Goal: Task Accomplishment & Management: Use online tool/utility

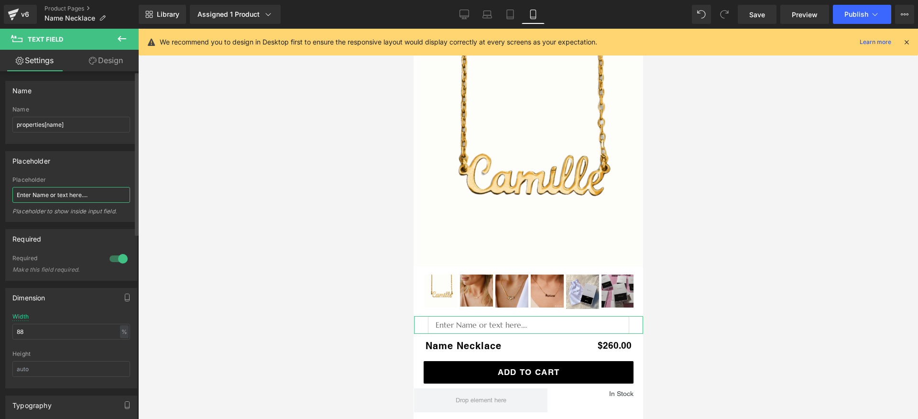
click at [92, 196] on input "Enter Name or text here...." at bounding box center [71, 195] width 118 height 16
click at [99, 195] on input "Enter Name or text here...." at bounding box center [71, 195] width 118 height 16
drag, startPoint x: 89, startPoint y: 195, endPoint x: 29, endPoint y: 187, distance: 61.1
click at [29, 187] on input "Enter Name or text here.... Mommy" at bounding box center [71, 195] width 118 height 16
type input "Mommy"
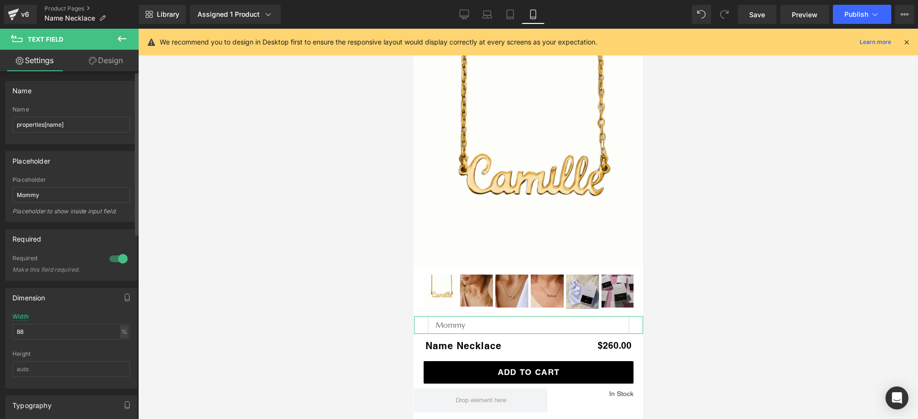
click at [91, 219] on div "Placeholder to show inside input field." at bounding box center [71, 214] width 118 height 14
click at [869, 22] on button "Publish" at bounding box center [862, 14] width 58 height 19
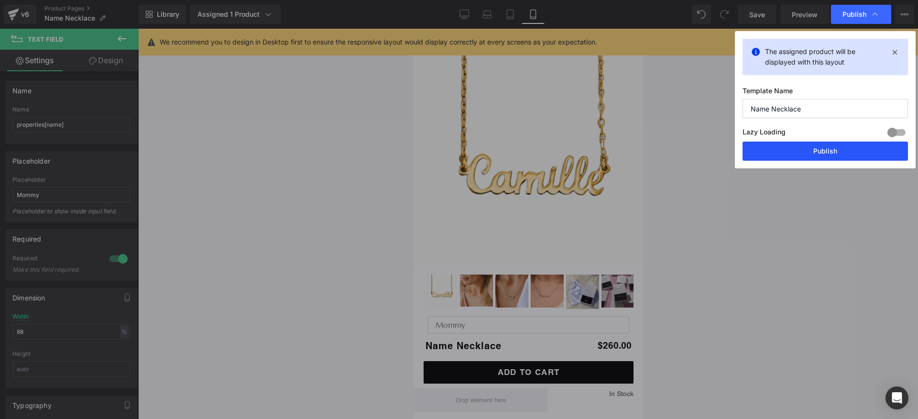
click at [791, 153] on button "Publish" at bounding box center [824, 151] width 165 height 19
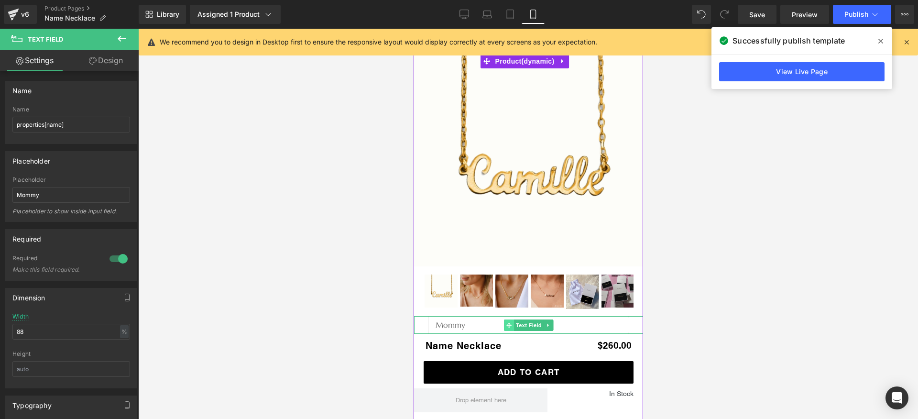
click at [506, 327] on icon at bounding box center [508, 325] width 5 height 6
click at [529, 324] on span "Text Field" at bounding box center [528, 324] width 30 height 11
click at [112, 257] on div at bounding box center [118, 258] width 23 height 15
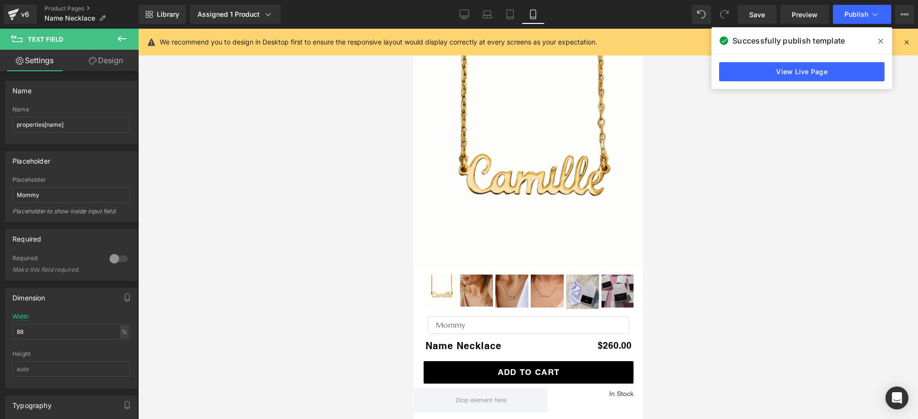
click at [874, 41] on span at bounding box center [880, 40] width 15 height 15
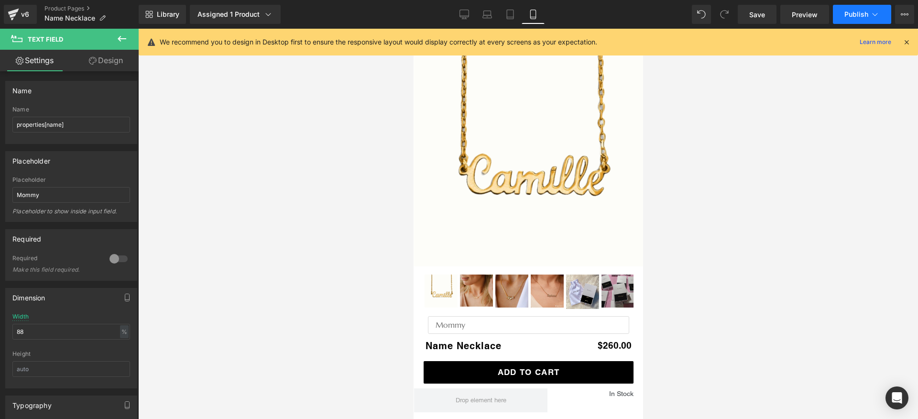
click at [872, 12] on icon at bounding box center [875, 15] width 10 height 10
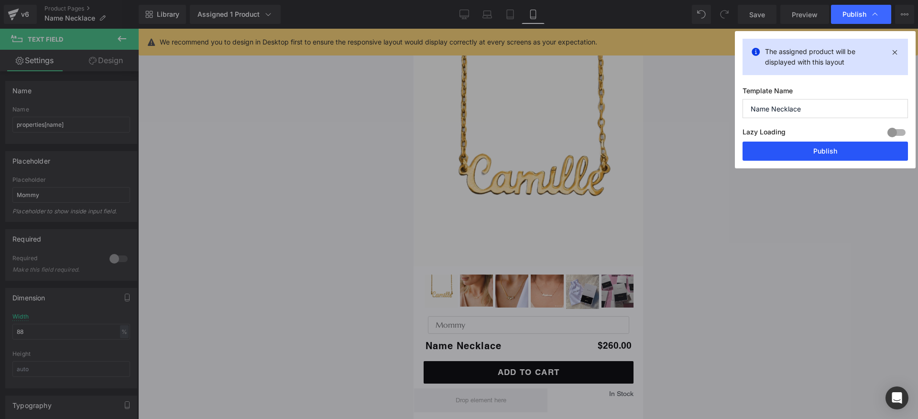
click at [820, 150] on button "Publish" at bounding box center [824, 151] width 165 height 19
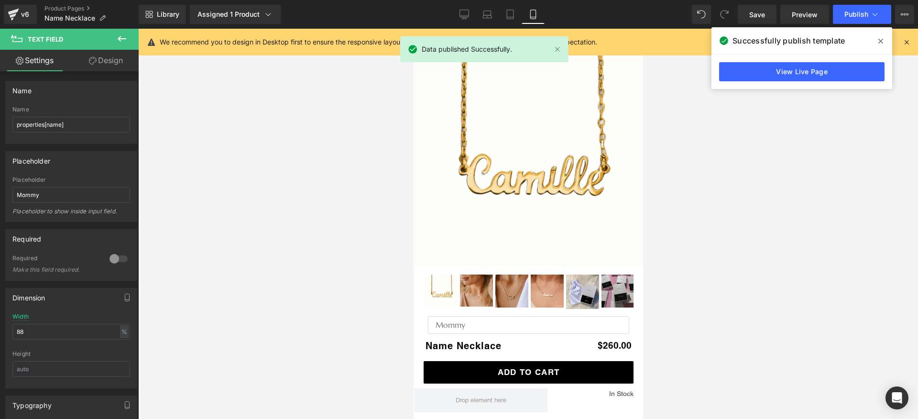
click at [880, 41] on icon at bounding box center [880, 41] width 5 height 5
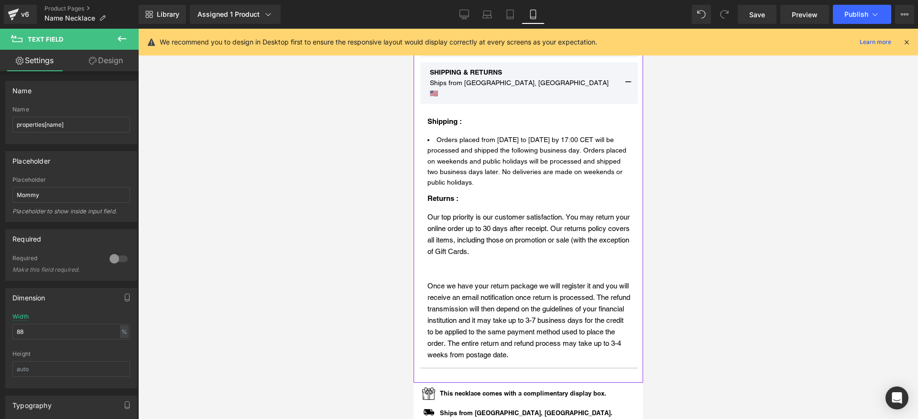
scroll to position [733, 0]
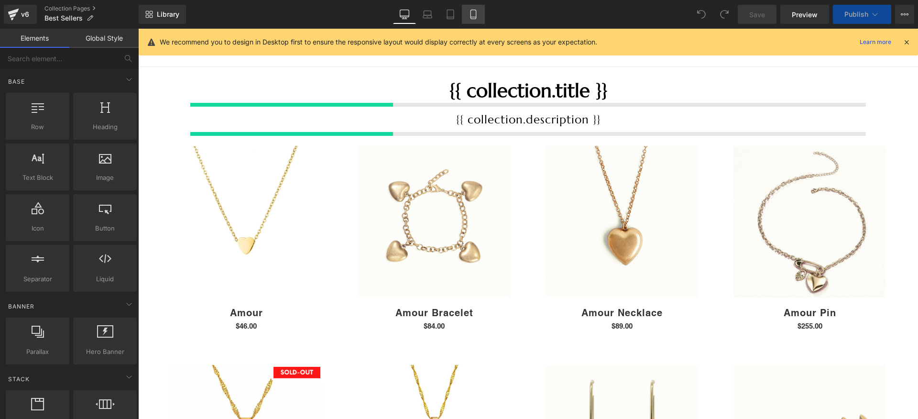
click at [480, 21] on link "Mobile" at bounding box center [473, 14] width 23 height 19
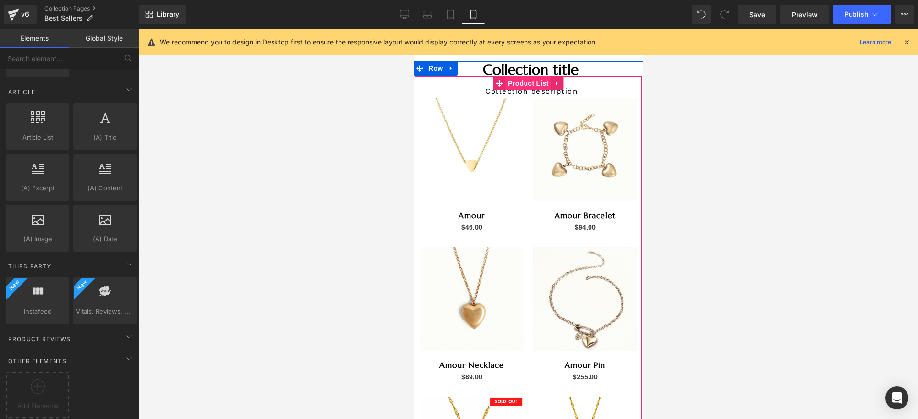
click at [527, 82] on span "Product List" at bounding box center [527, 83] width 45 height 14
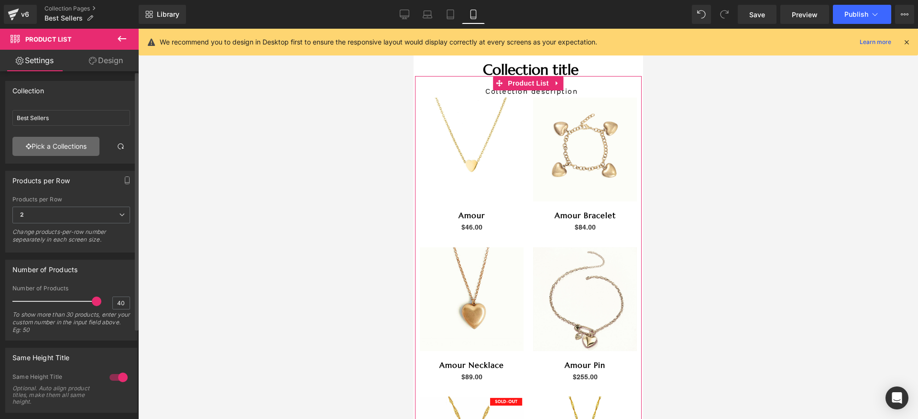
click at [54, 148] on link "Pick a Collections" at bounding box center [55, 146] width 87 height 19
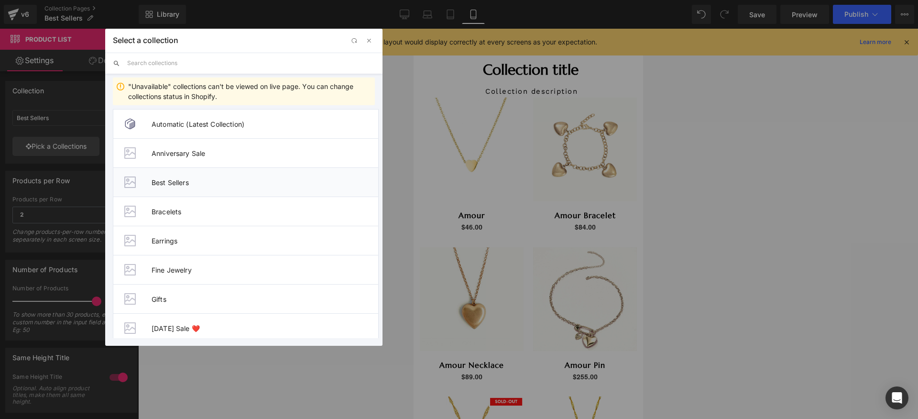
click at [191, 186] on li "Best Sellers" at bounding box center [246, 181] width 266 height 29
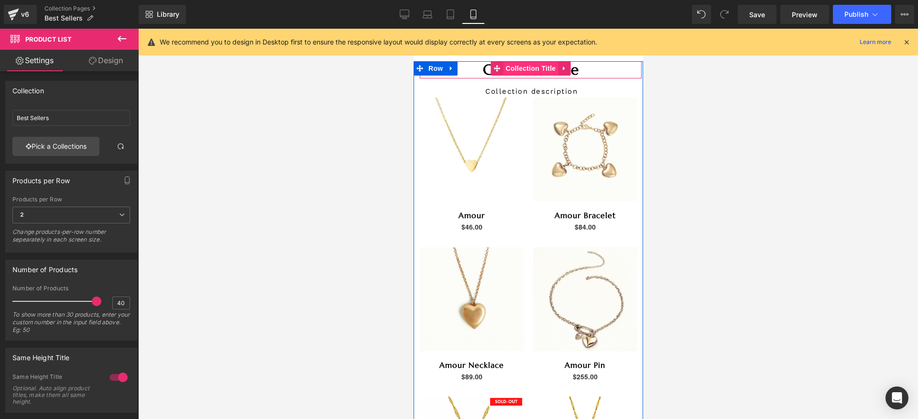
click at [530, 69] on span "Collection Title" at bounding box center [530, 68] width 55 height 14
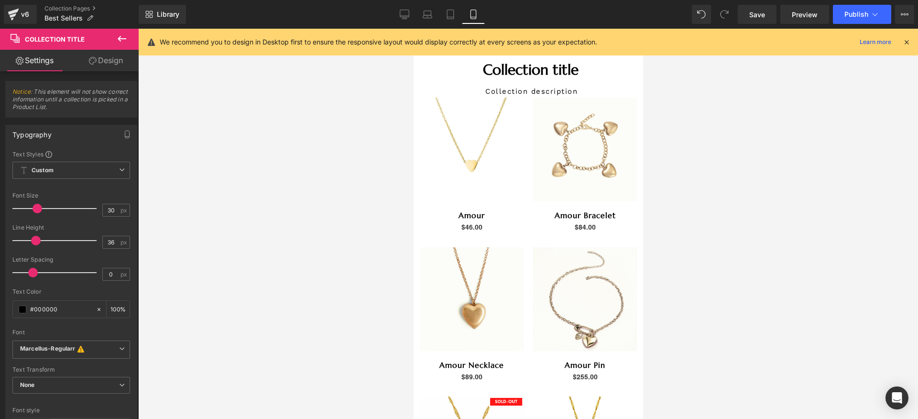
click at [124, 38] on icon at bounding box center [121, 38] width 11 height 11
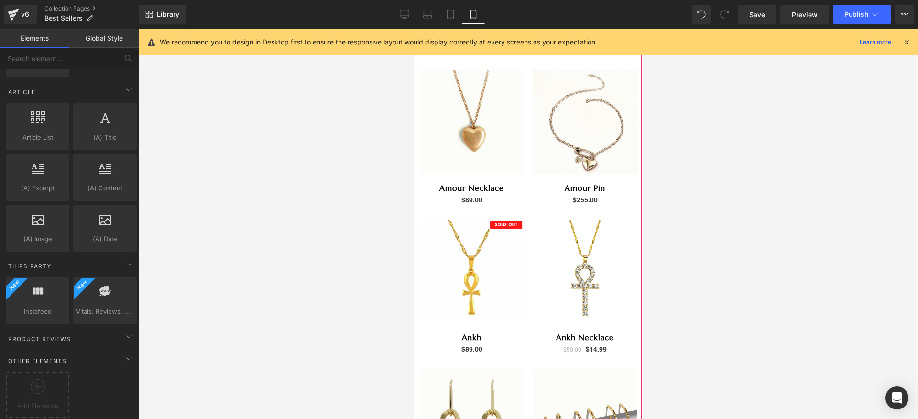
scroll to position [260, 0]
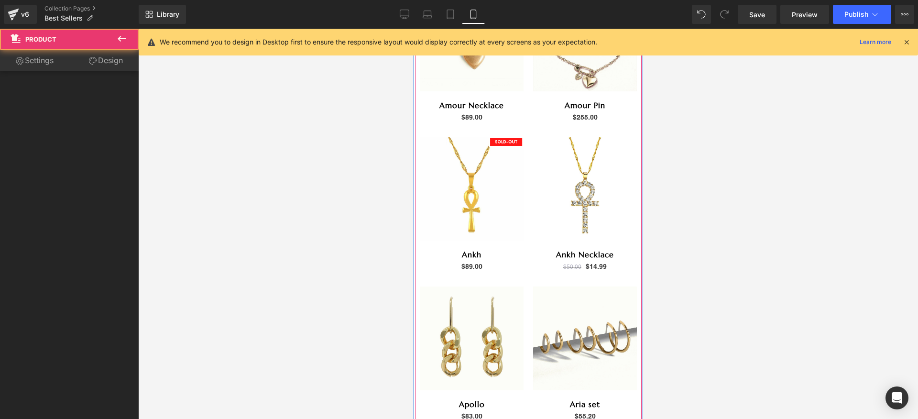
click at [523, 197] on div "(P) Image Ankh (P) Title $0 $89.00" at bounding box center [470, 207] width 113 height 150
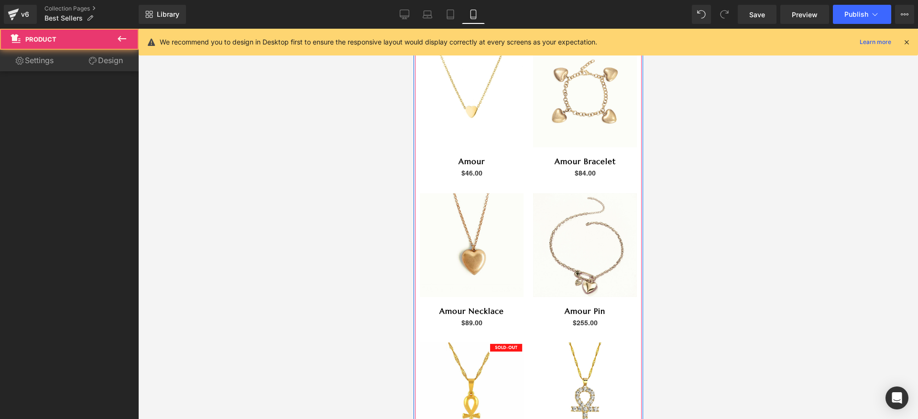
scroll to position [0, 0]
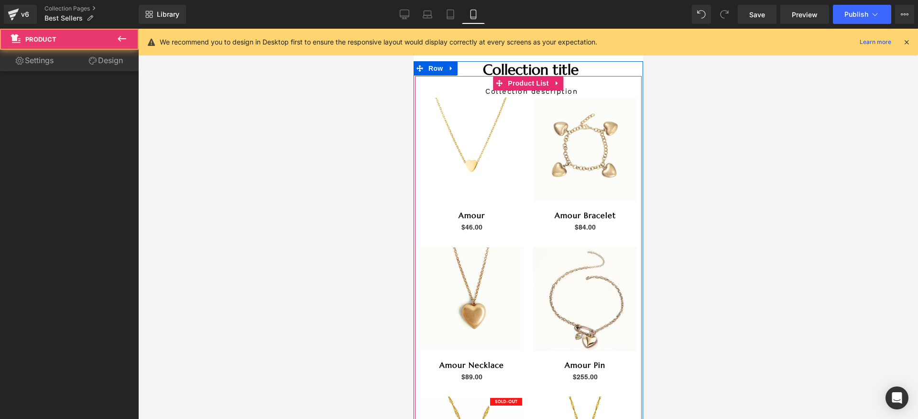
click at [521, 109] on div "(P) Image Amour (P) Title $0 $46.00" at bounding box center [470, 168] width 113 height 150
click at [526, 81] on span "Product List" at bounding box center [527, 83] width 45 height 14
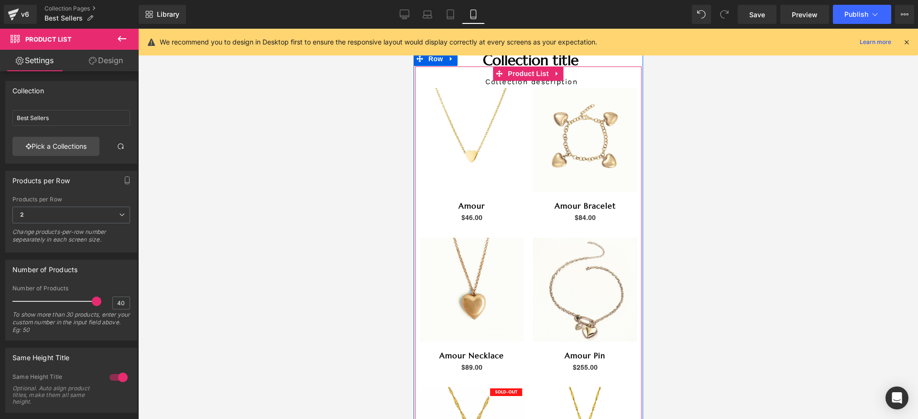
scroll to position [23, 0]
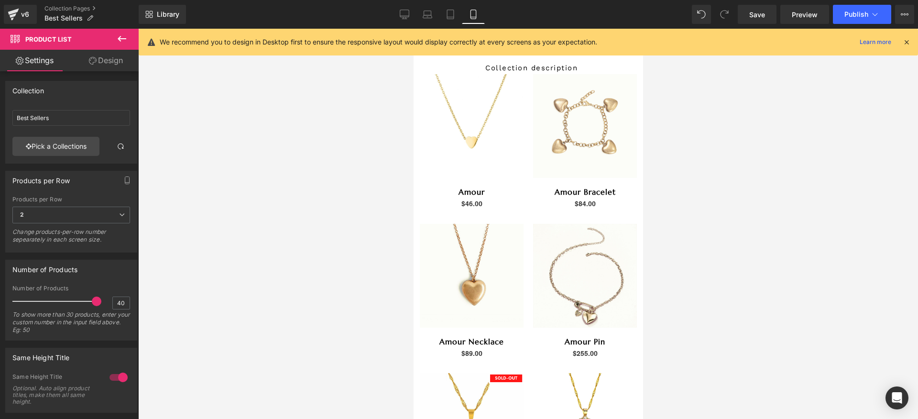
click at [123, 39] on icon at bounding box center [122, 39] width 9 height 6
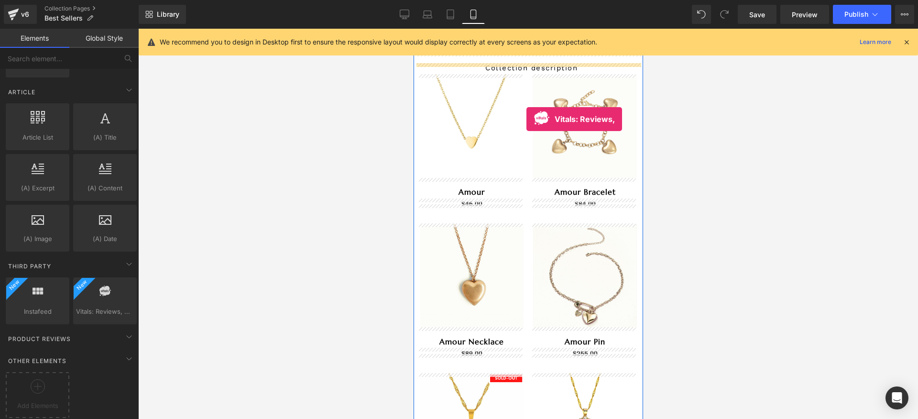
drag, startPoint x: 506, startPoint y: 328, endPoint x: 526, endPoint y: 119, distance: 209.9
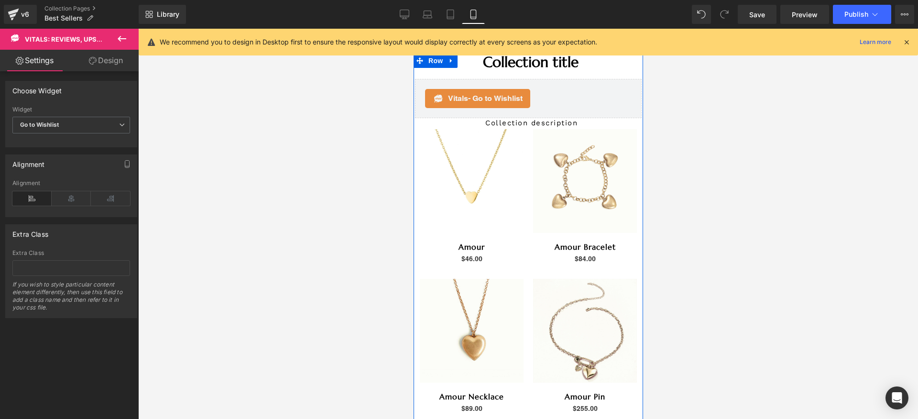
scroll to position [0, 0]
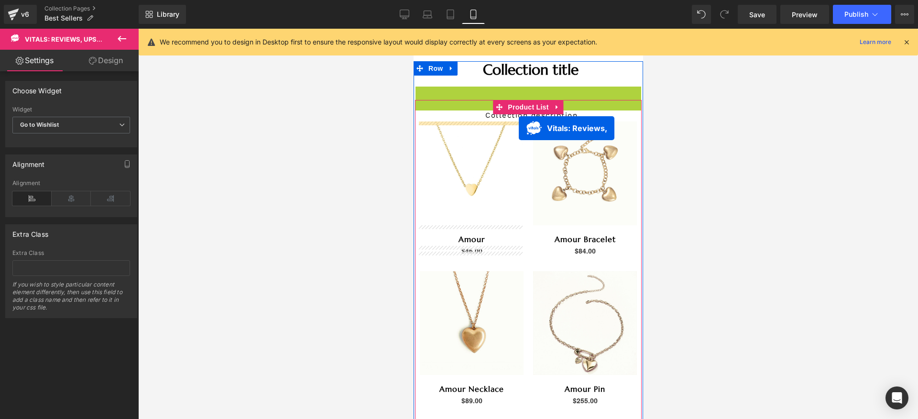
drag, startPoint x: 518, startPoint y: 99, endPoint x: 518, endPoint y: 128, distance: 29.2
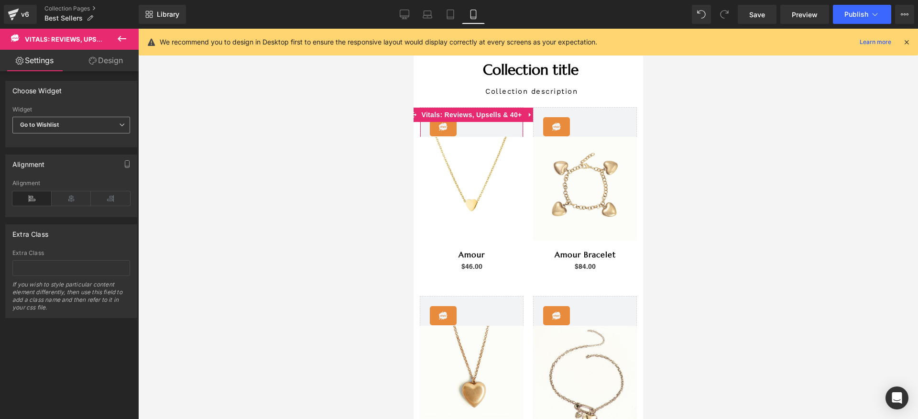
click at [76, 130] on span "Go to Wishlist" at bounding box center [71, 125] width 118 height 17
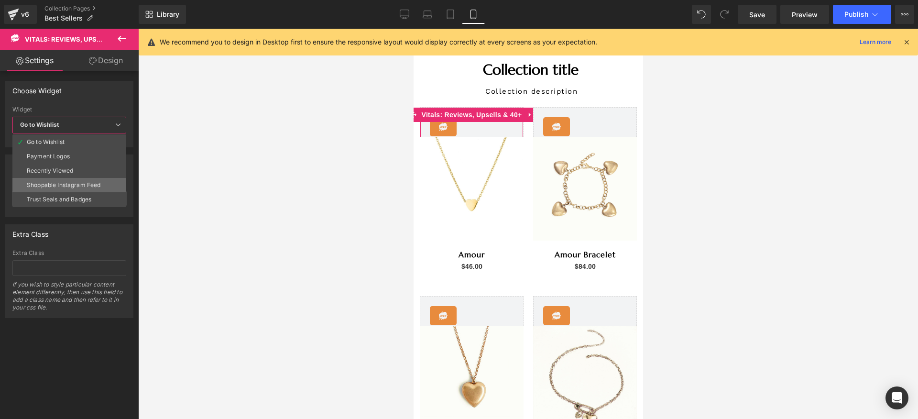
click at [82, 182] on div "Shoppable Instagram Feed" at bounding box center [64, 185] width 74 height 7
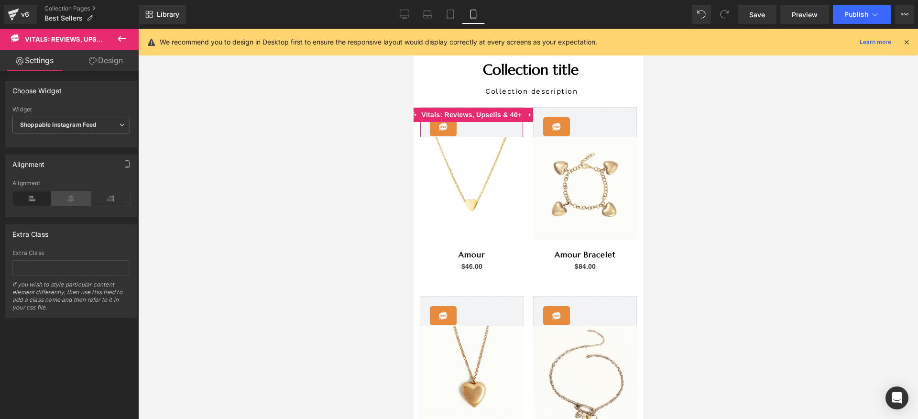
click at [69, 197] on icon at bounding box center [71, 198] width 39 height 14
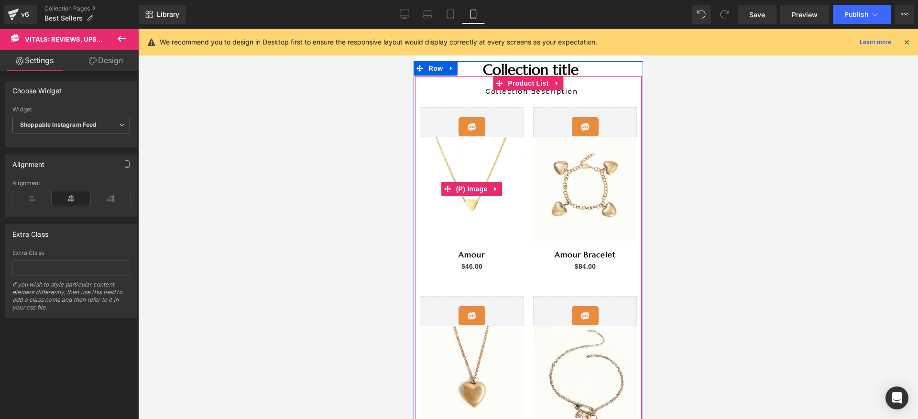
click at [474, 187] on div "(P) Image" at bounding box center [471, 189] width 104 height 104
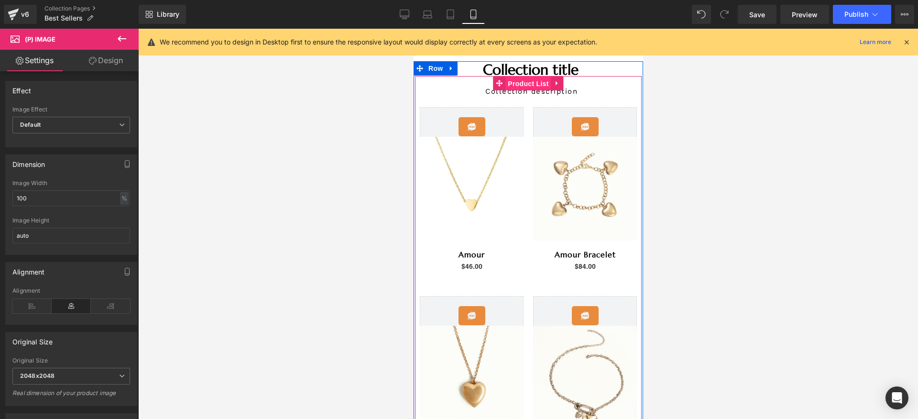
click at [527, 86] on span "Product List" at bounding box center [527, 83] width 45 height 14
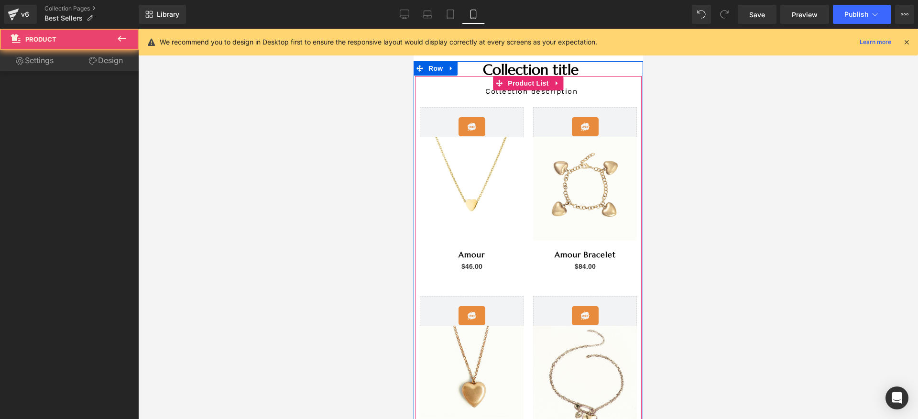
click at [528, 109] on div "Vitals - Shoppable Instagram Feed Vitals: Reviews, Upsells & 40+ (P) Image Amou…" at bounding box center [584, 187] width 113 height 189
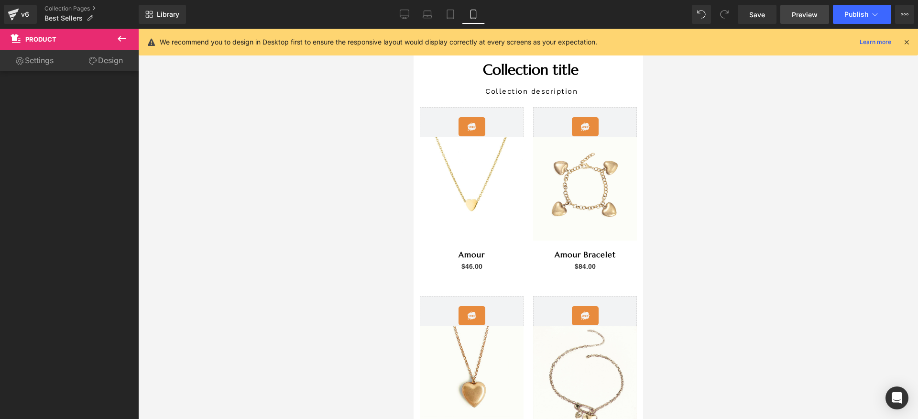
click at [801, 13] on span "Preview" at bounding box center [805, 15] width 26 height 10
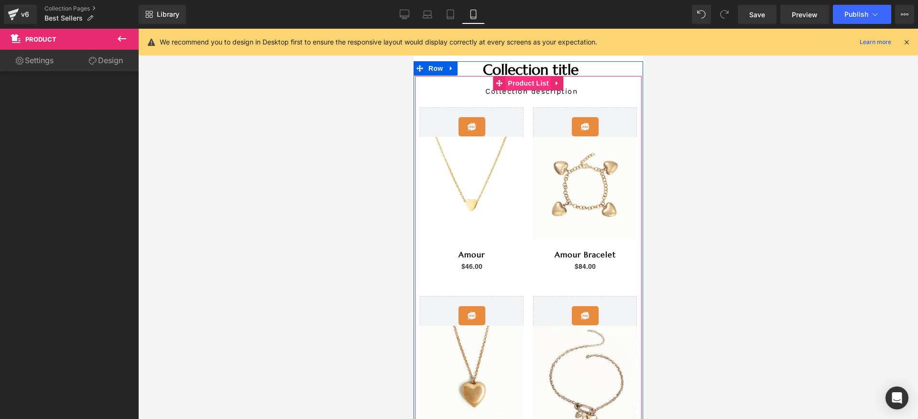
click at [522, 86] on span "Product List" at bounding box center [527, 83] width 45 height 14
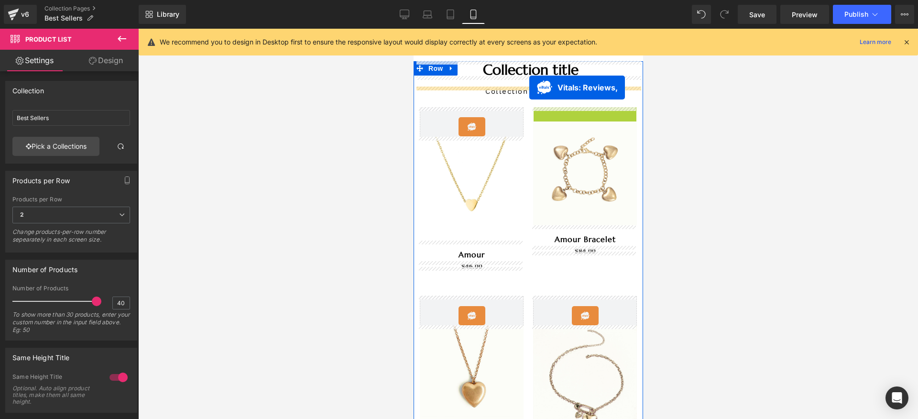
drag, startPoint x: 540, startPoint y: 114, endPoint x: 529, endPoint y: 87, distance: 29.1
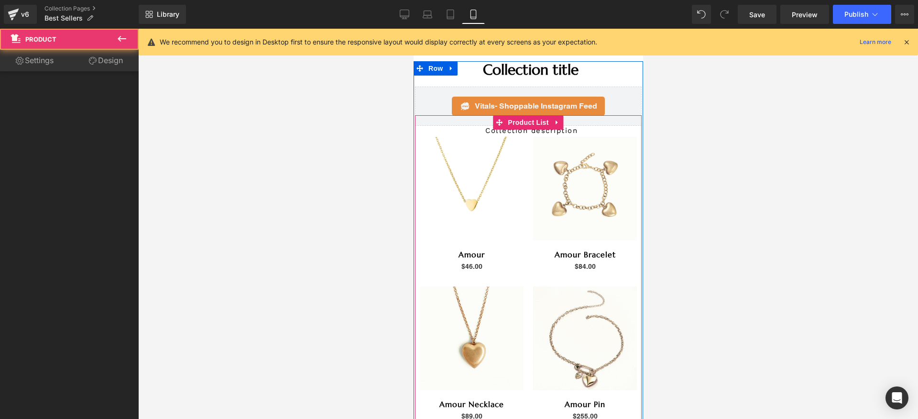
click at [520, 138] on div "(P) Image Amour (P) Title $0 $46.00" at bounding box center [470, 207] width 113 height 150
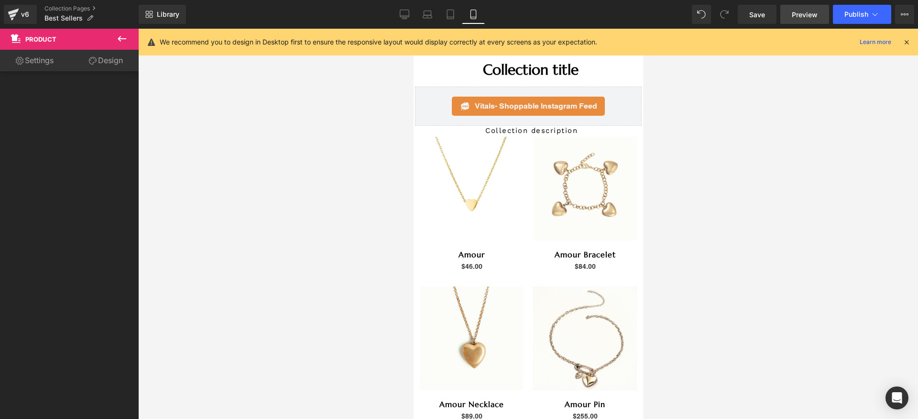
click at [807, 22] on link "Preview" at bounding box center [804, 14] width 49 height 19
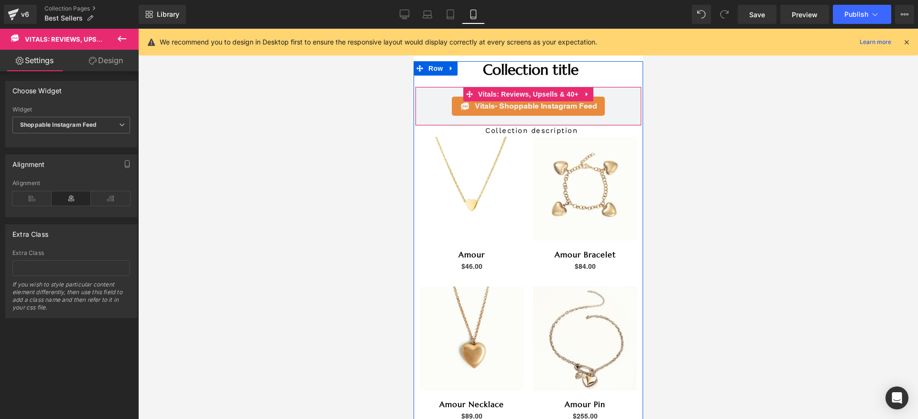
click at [525, 113] on div "Vitals - Shoppable Instagram Feed" at bounding box center [527, 106] width 153 height 19
click at [526, 98] on span "Vitals: Reviews, Upsells & 40+" at bounding box center [527, 94] width 105 height 14
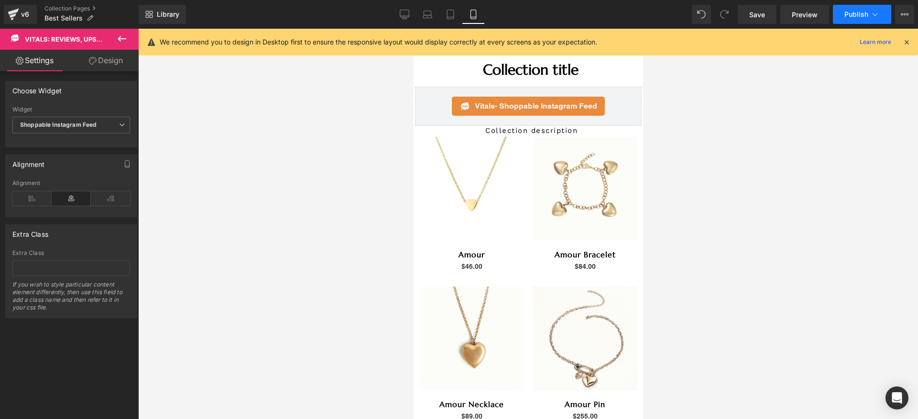
click at [864, 16] on span "Publish" at bounding box center [856, 15] width 24 height 8
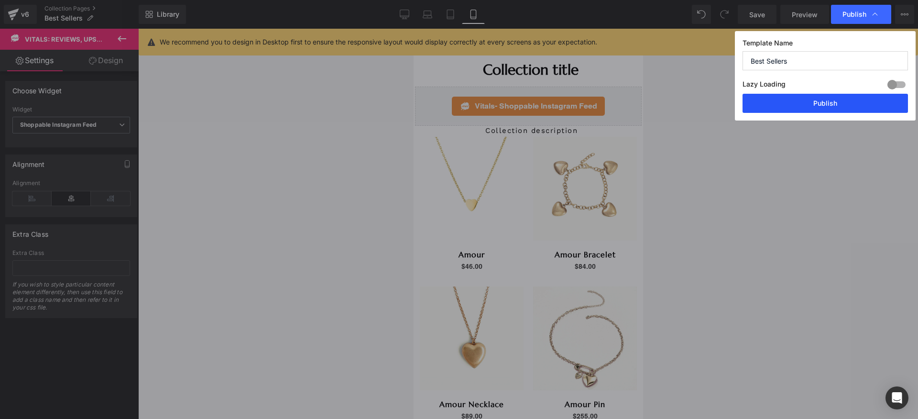
click at [828, 98] on button "Publish" at bounding box center [824, 103] width 165 height 19
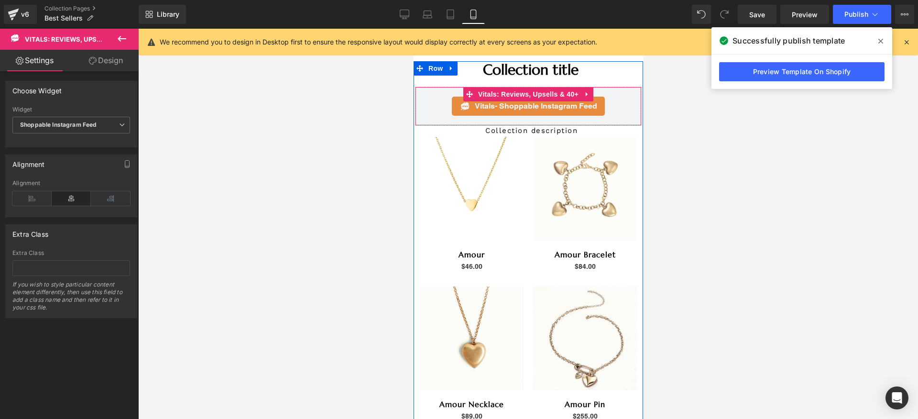
click at [532, 108] on span "- Shoppable Instagram Feed" at bounding box center [545, 105] width 102 height 9
click at [528, 94] on span "Vitals: Reviews, Upsells & 40+" at bounding box center [527, 94] width 105 height 14
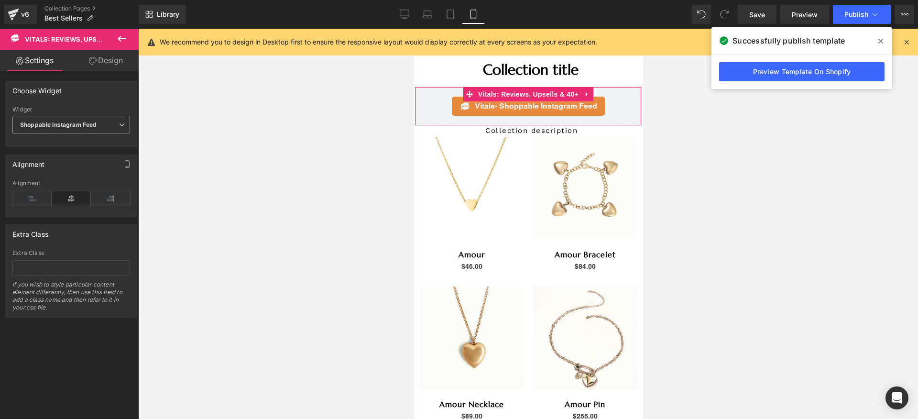
click at [103, 123] on span "Shoppable Instagram Feed" at bounding box center [71, 125] width 118 height 17
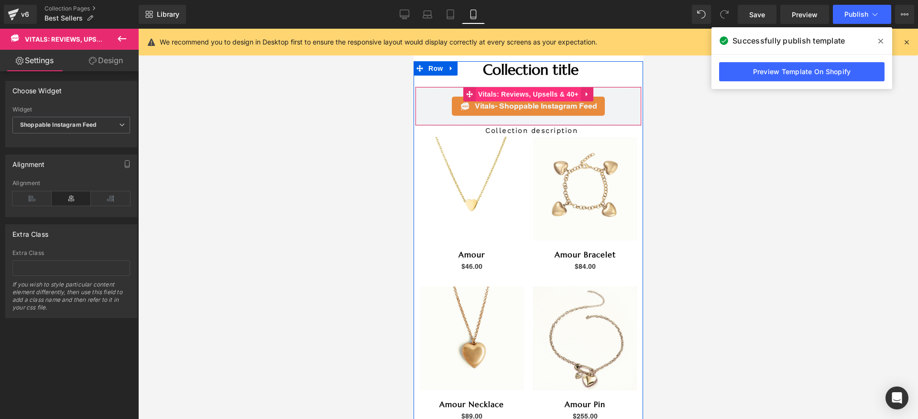
click at [534, 97] on span "Vitals: Reviews, Upsells & 40+" at bounding box center [527, 94] width 105 height 14
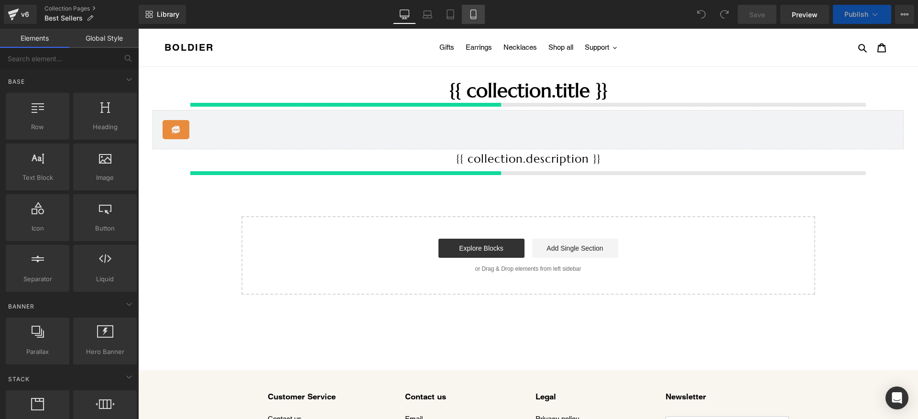
click at [477, 17] on icon at bounding box center [474, 15] width 10 height 10
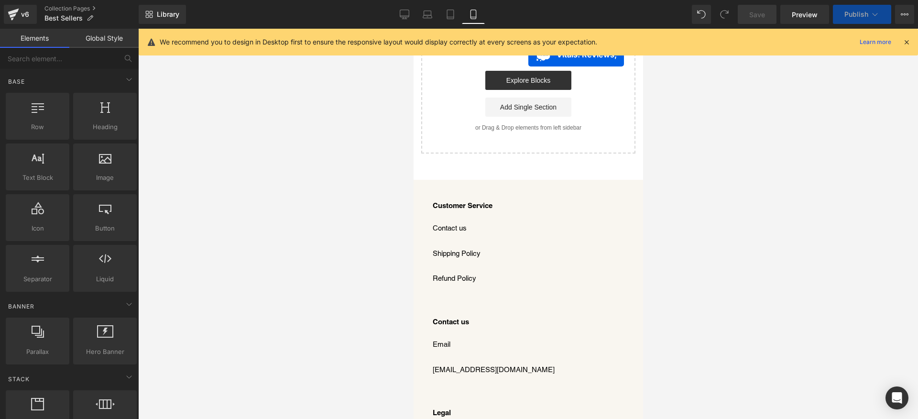
scroll to position [2887, 0]
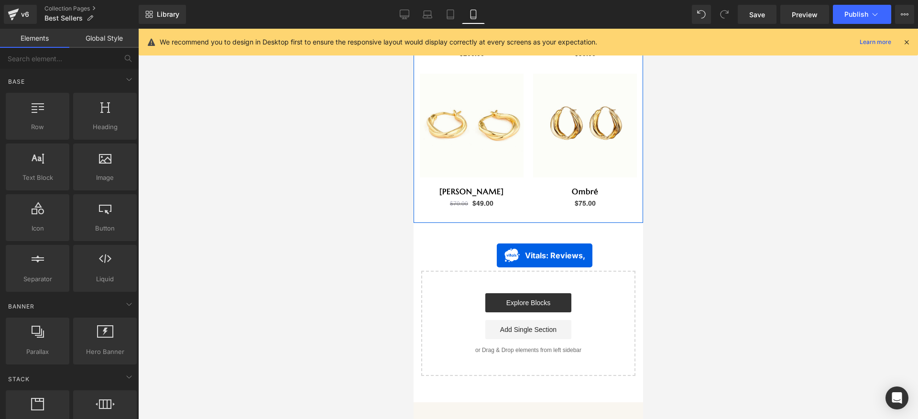
drag, startPoint x: 522, startPoint y: 94, endPoint x: 496, endPoint y: 255, distance: 163.1
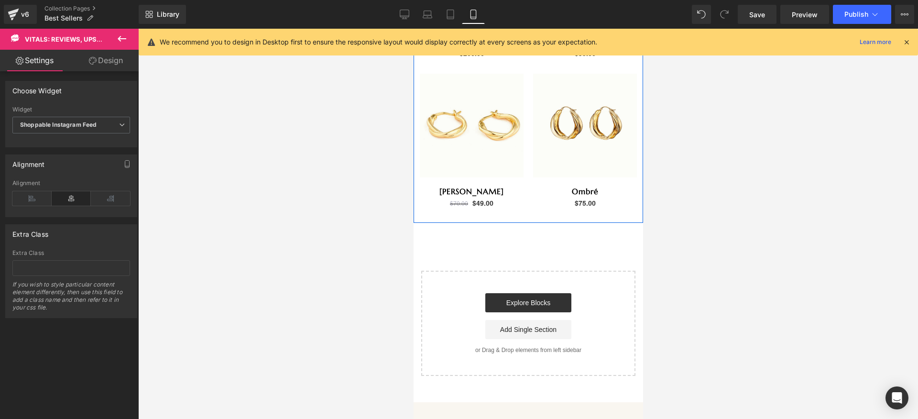
scroll to position [2863, 0]
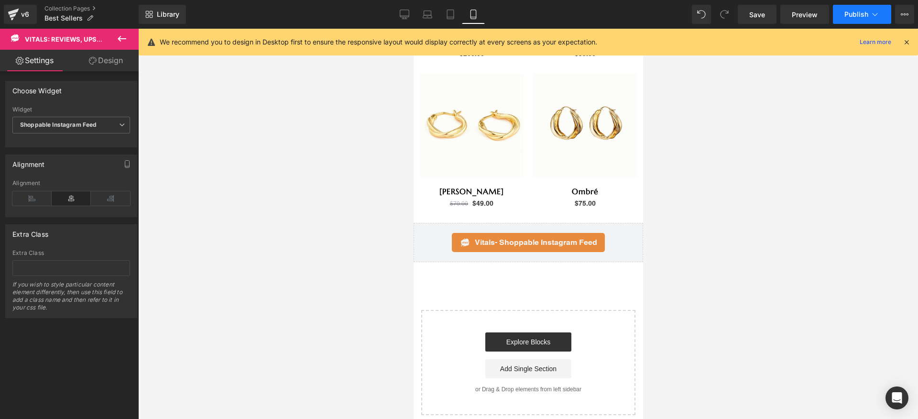
click at [858, 12] on span "Publish" at bounding box center [856, 15] width 24 height 8
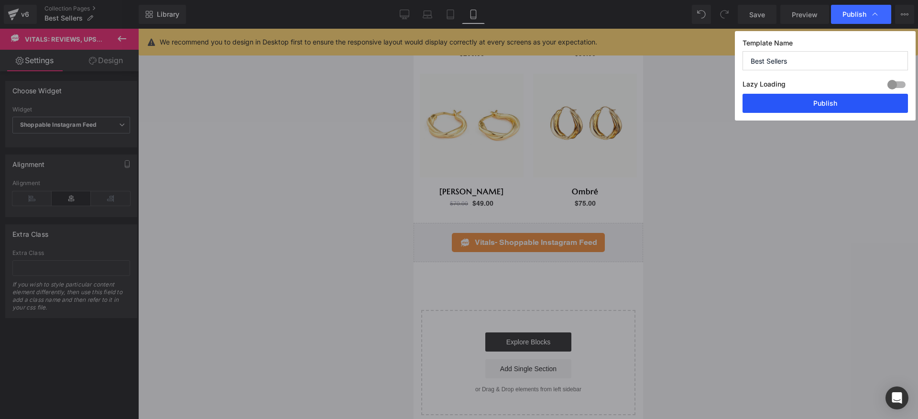
click at [821, 98] on button "Publish" at bounding box center [824, 103] width 165 height 19
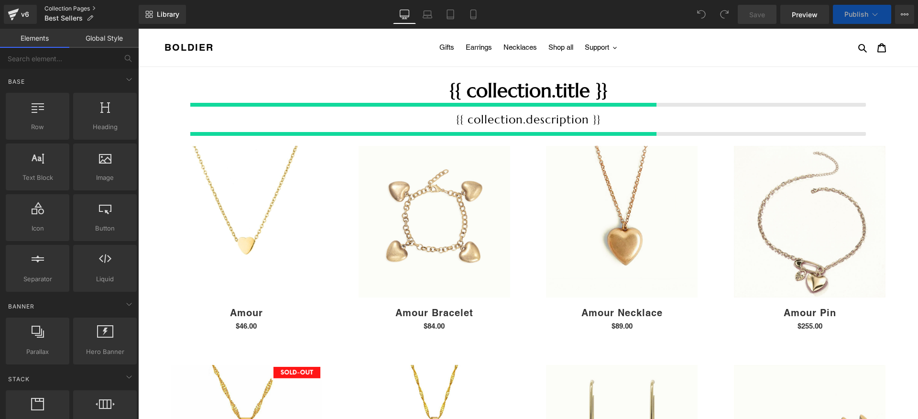
click at [72, 9] on link "Collection Pages" at bounding box center [91, 9] width 94 height 8
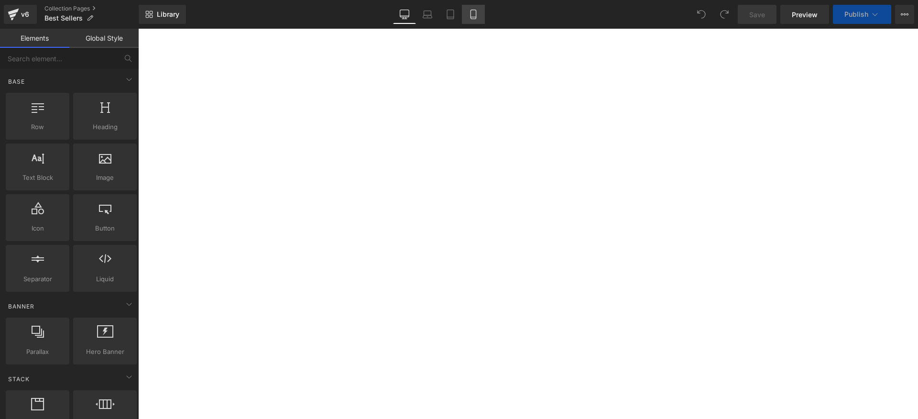
click at [473, 21] on link "Mobile" at bounding box center [473, 14] width 23 height 19
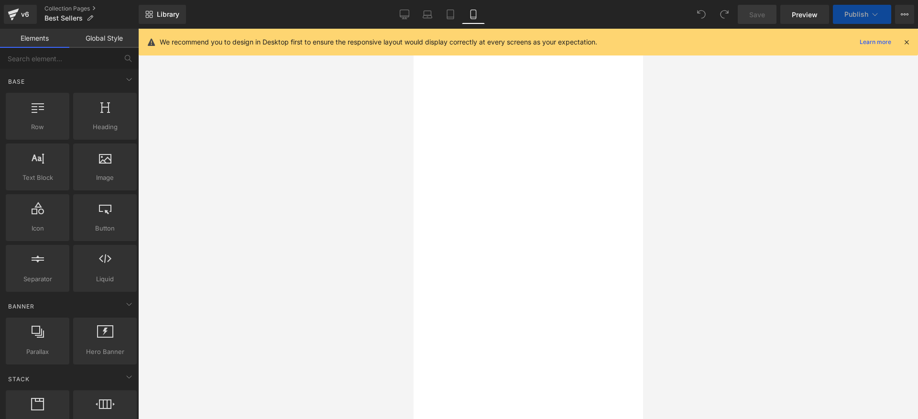
click at [413, 29] on span "- Shoppable Instagram Feed" at bounding box center [413, 29] width 0 height 0
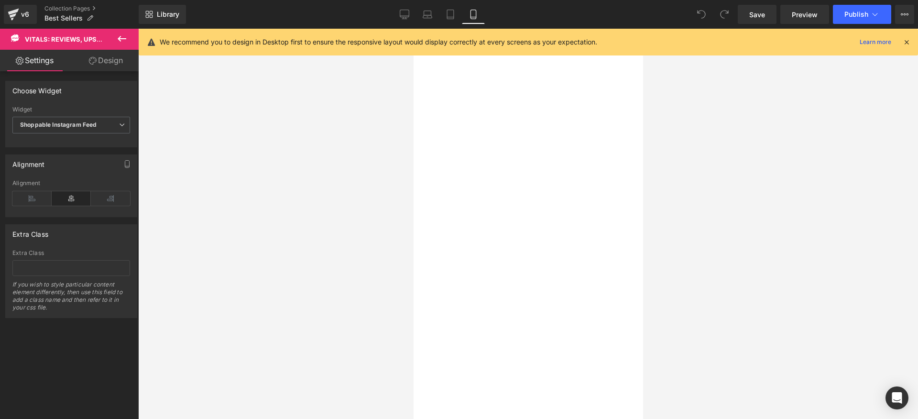
scroll to position [2824, 0]
click at [413, 29] on img at bounding box center [413, 29] width 0 height 0
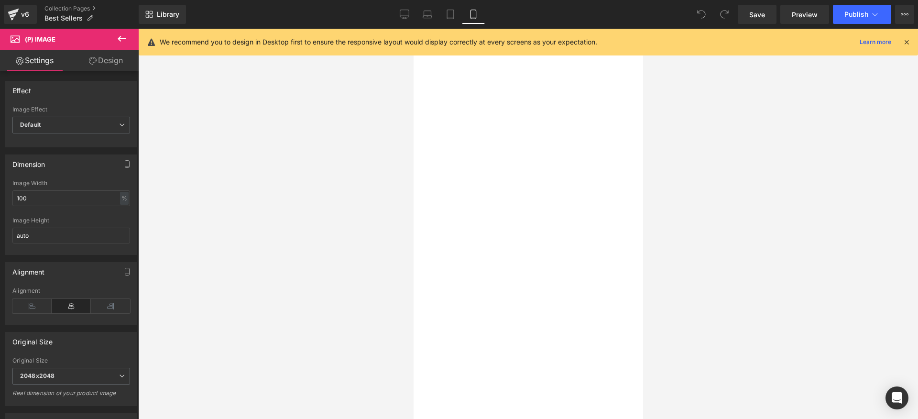
scroll to position [0, 0]
click at [413, 29] on span "Product List" at bounding box center [413, 29] width 0 height 0
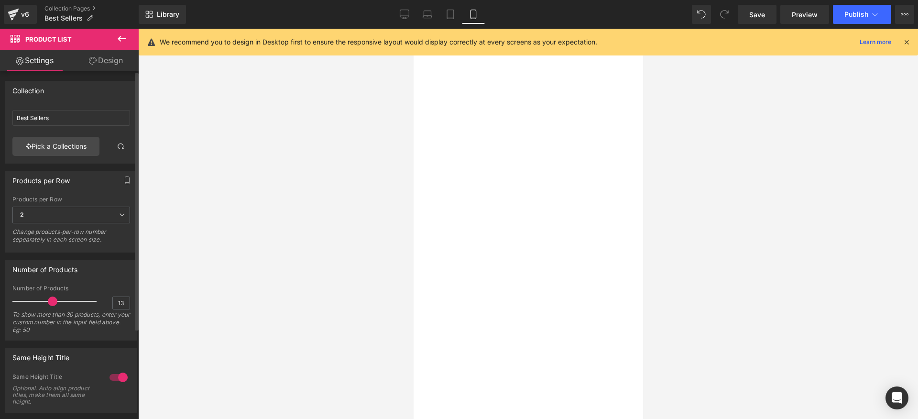
type input "12"
drag, startPoint x: 89, startPoint y: 303, endPoint x: 43, endPoint y: 302, distance: 46.4
click at [43, 302] on span at bounding box center [48, 301] width 10 height 10
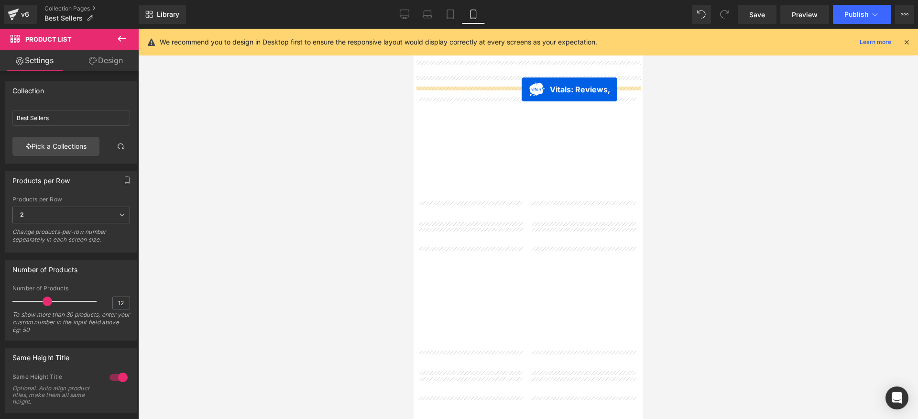
drag, startPoint x: 516, startPoint y: 358, endPoint x: 521, endPoint y: 89, distance: 268.2
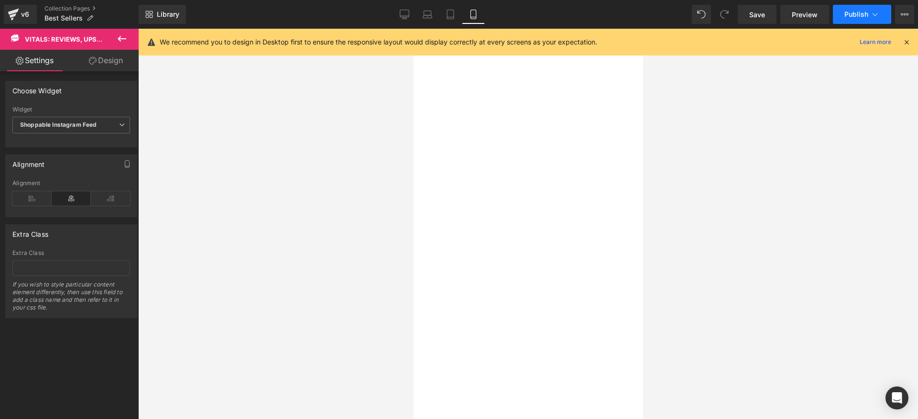
click at [871, 11] on icon at bounding box center [875, 15] width 10 height 10
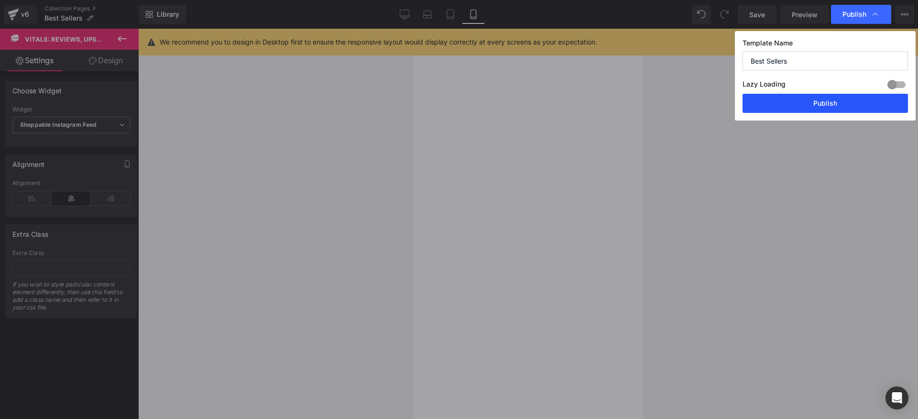
click at [821, 103] on button "Publish" at bounding box center [824, 103] width 165 height 19
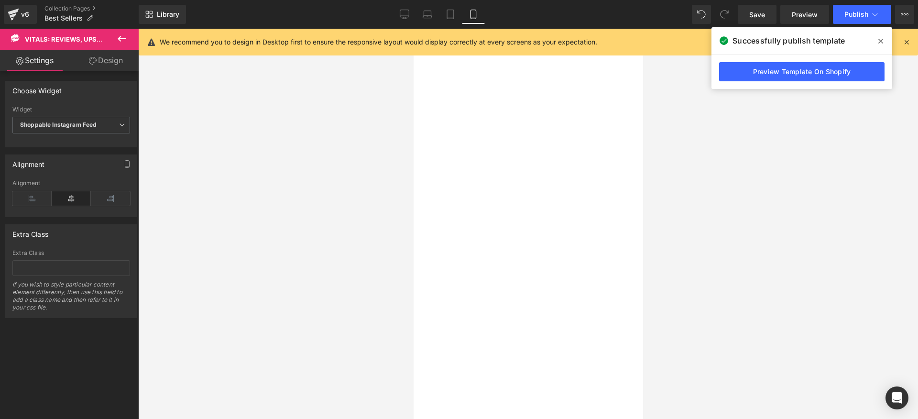
click at [413, 29] on icon at bounding box center [413, 29] width 0 height 0
click at [413, 29] on span "Collection Title" at bounding box center [413, 29] width 0 height 0
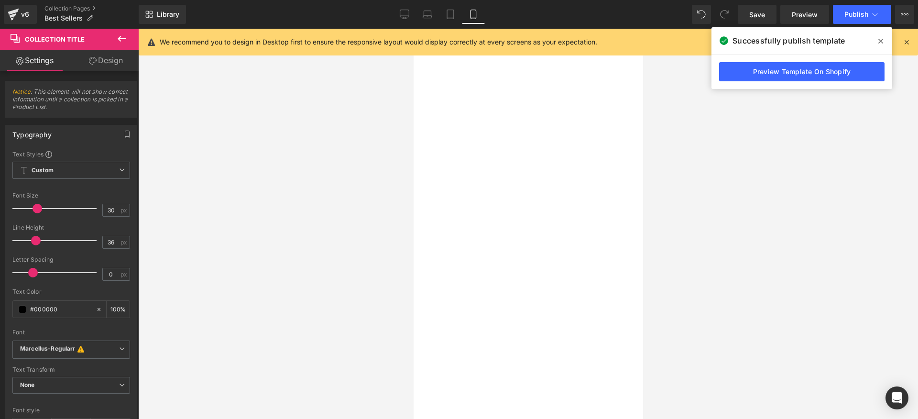
click at [103, 69] on link "Design" at bounding box center [105, 61] width 69 height 22
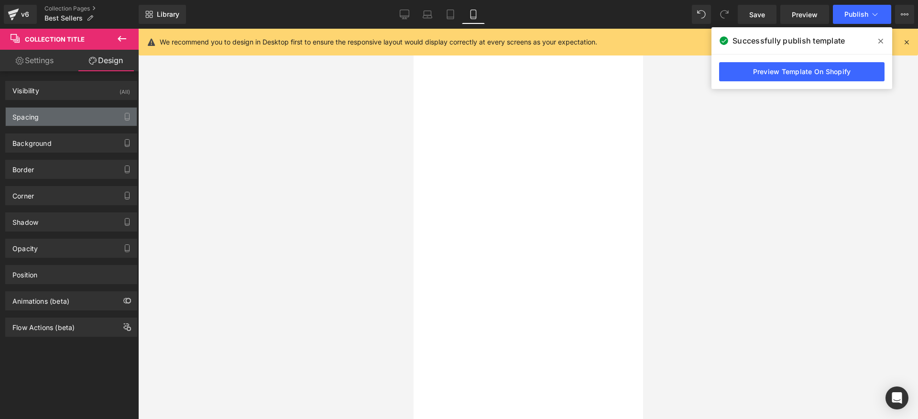
click at [75, 117] on div "Spacing" at bounding box center [71, 117] width 131 height 18
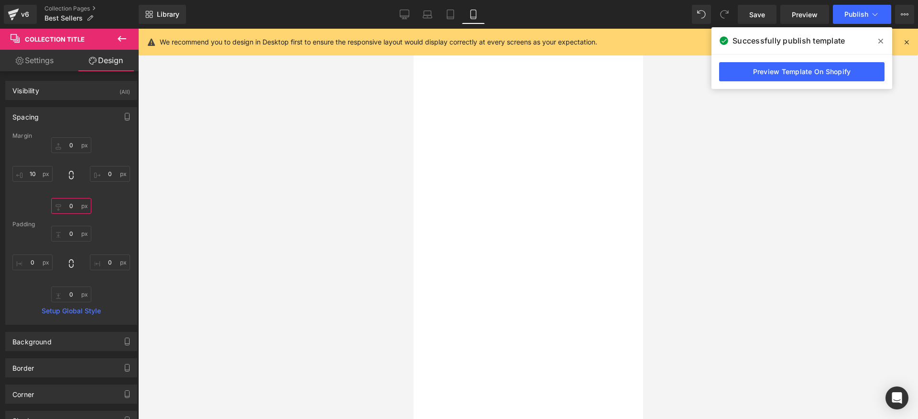
click at [70, 210] on input "0" at bounding box center [71, 206] width 40 height 16
type input "-17"
click at [855, 17] on span "Publish" at bounding box center [856, 15] width 24 height 8
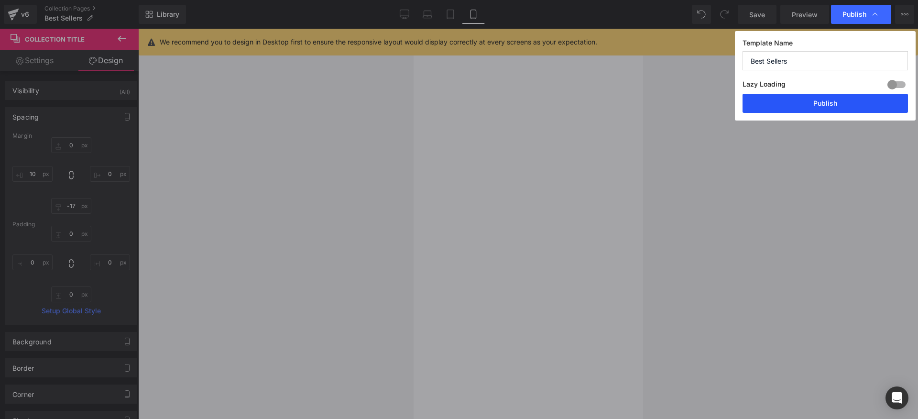
click at [820, 105] on button "Publish" at bounding box center [824, 103] width 165 height 19
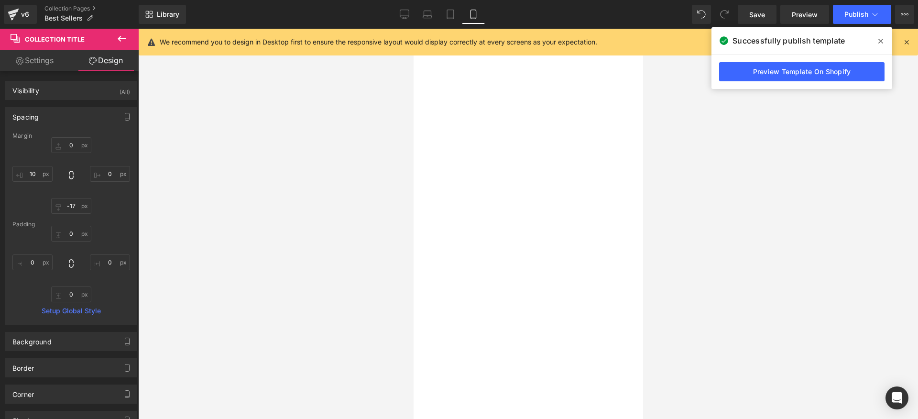
click at [413, 29] on link "Vitals: Reviews, Upsells & 40+" at bounding box center [413, 29] width 0 height 0
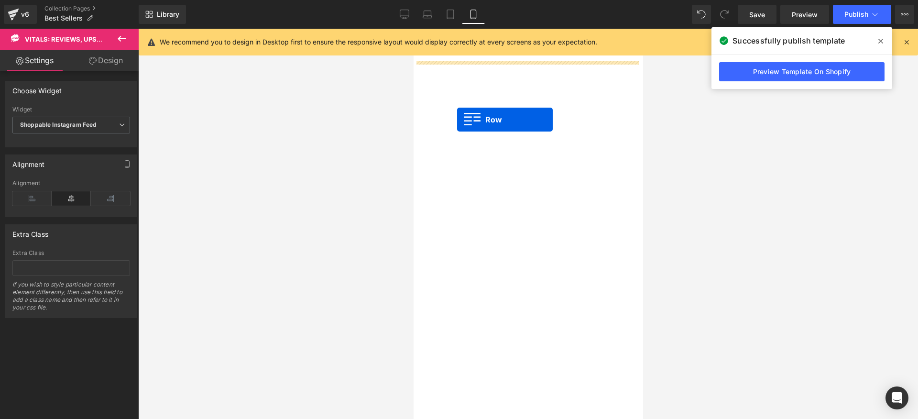
drag, startPoint x: 434, startPoint y: 65, endPoint x: 459, endPoint y: 118, distance: 57.9
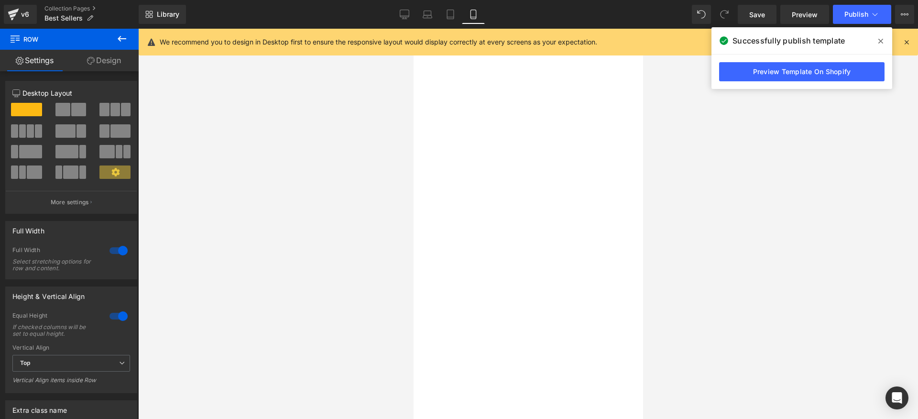
click at [413, 29] on span "Row" at bounding box center [413, 29] width 0 height 0
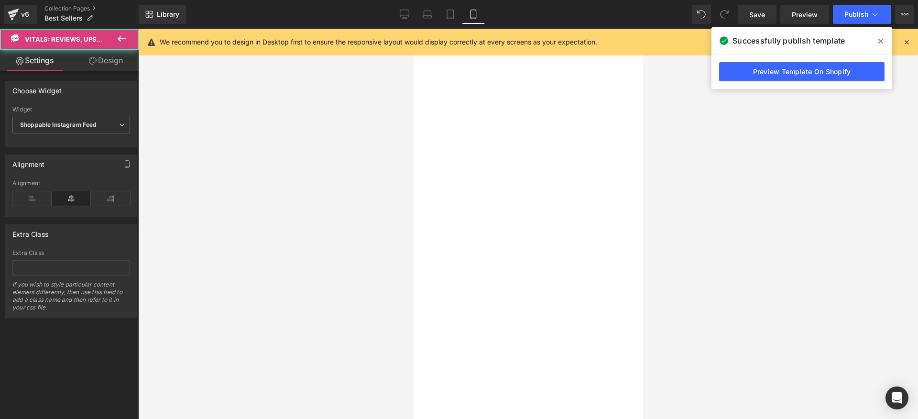
click at [413, 29] on span "- Shoppable Instagram Feed" at bounding box center [413, 29] width 0 height 0
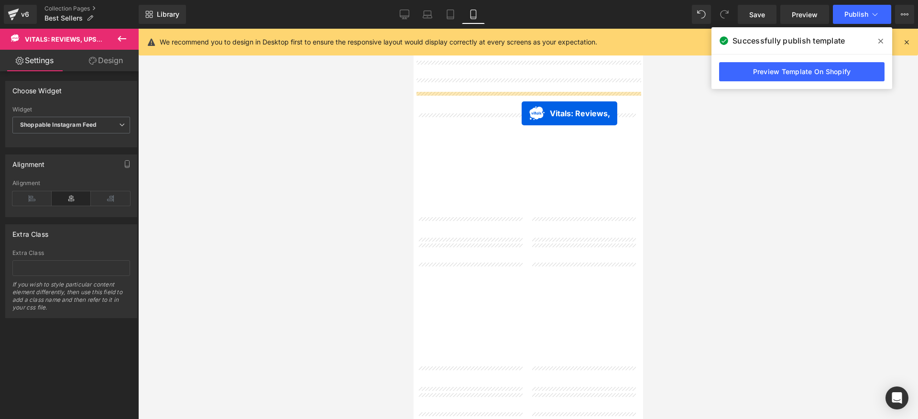
drag, startPoint x: 524, startPoint y: 87, endPoint x: 521, endPoint y: 113, distance: 26.4
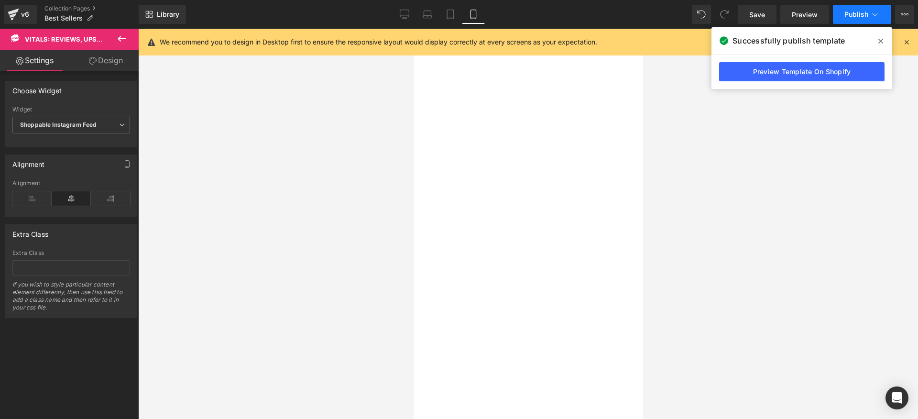
click at [847, 9] on button "Publish" at bounding box center [862, 14] width 58 height 19
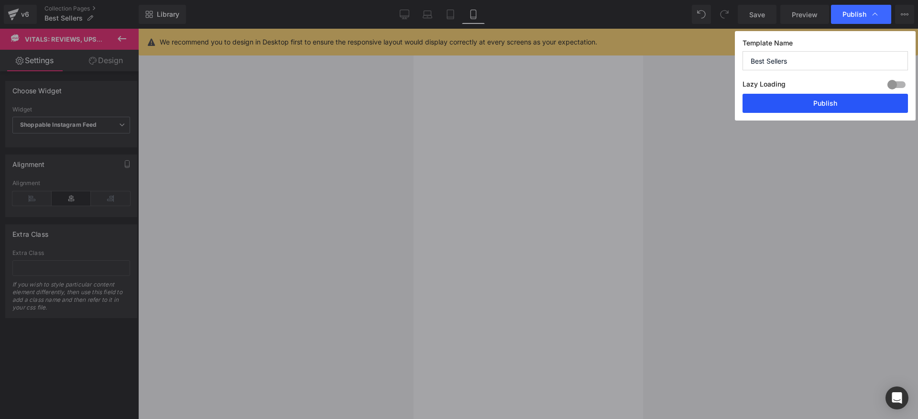
click at [824, 96] on button "Publish" at bounding box center [824, 103] width 165 height 19
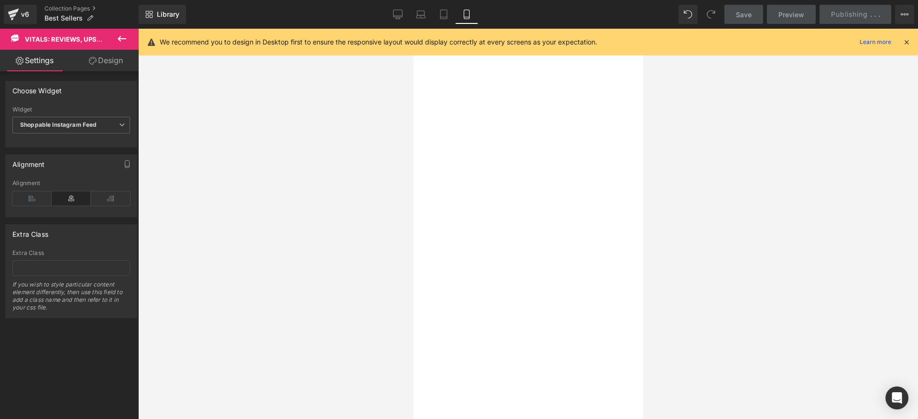
click at [413, 29] on span "Collection Title" at bounding box center [413, 29] width 0 height 0
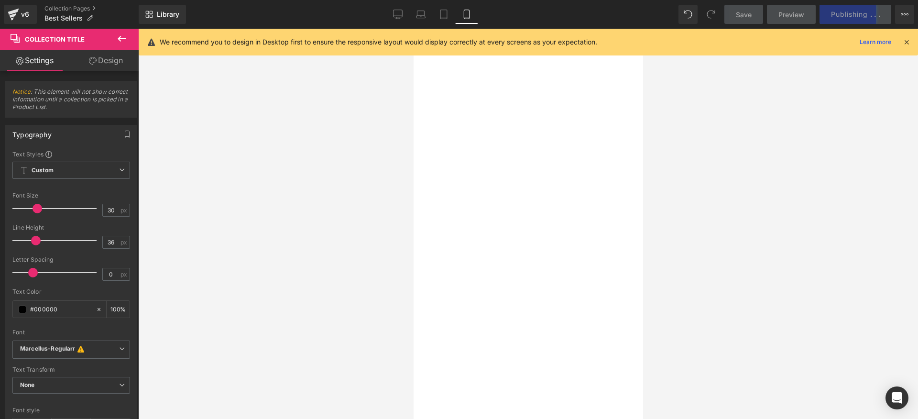
click at [98, 60] on link "Design" at bounding box center [105, 61] width 69 height 22
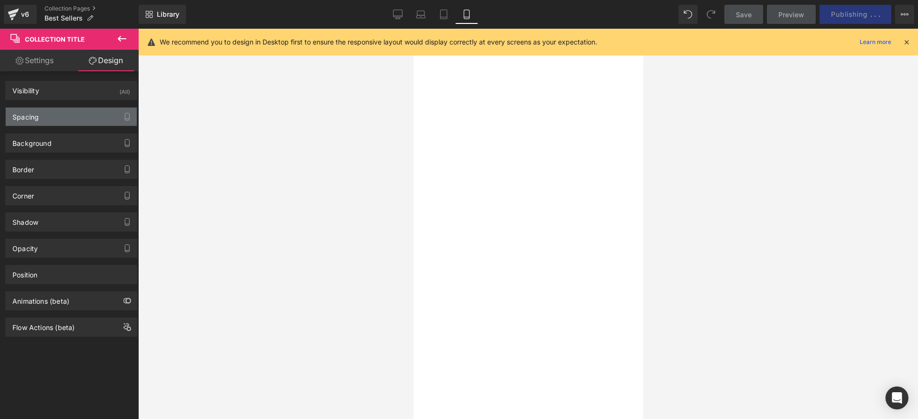
click at [58, 114] on div "Spacing" at bounding box center [71, 117] width 131 height 18
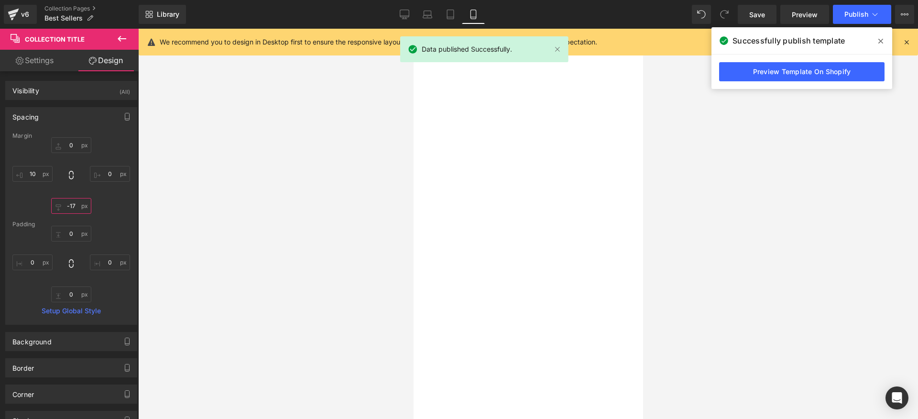
drag, startPoint x: 74, startPoint y: 202, endPoint x: 67, endPoint y: 203, distance: 6.8
click at [67, 203] on input "-17" at bounding box center [71, 206] width 40 height 16
click at [75, 208] on input "-17" at bounding box center [71, 206] width 40 height 16
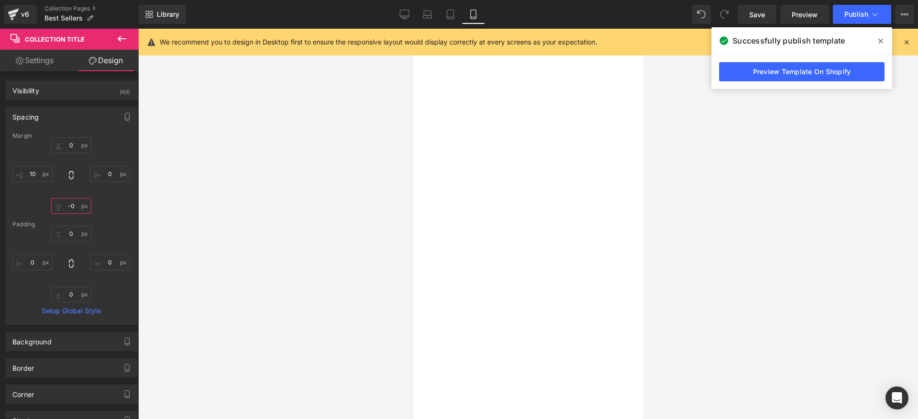
click at [68, 207] on input "-0" at bounding box center [71, 206] width 40 height 16
type input "-"
type input "0"
click at [119, 211] on div "0px 0 0px 0 0 0 10px 10" at bounding box center [71, 175] width 118 height 76
click at [872, 14] on icon at bounding box center [875, 15] width 10 height 10
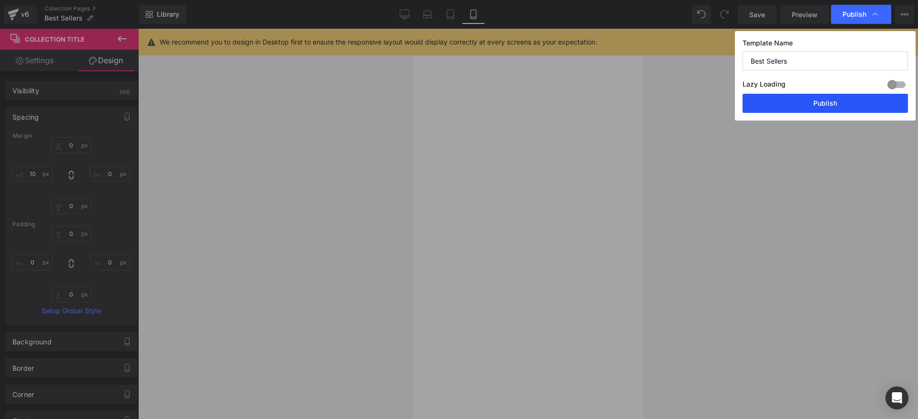
click at [834, 98] on button "Publish" at bounding box center [824, 103] width 165 height 19
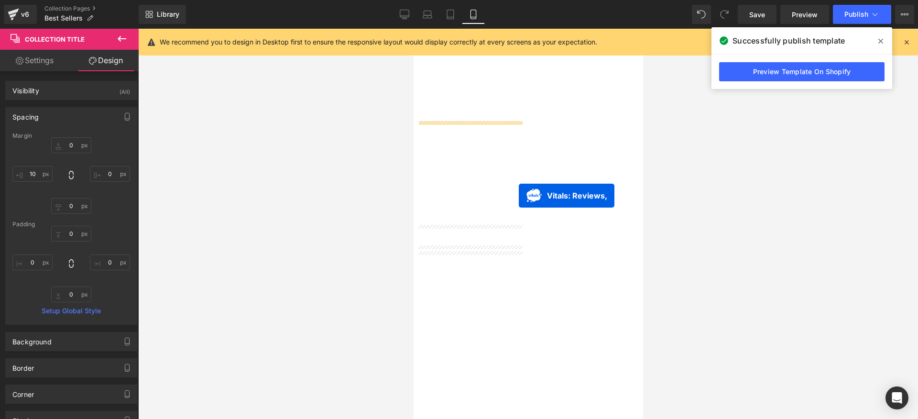
scroll to position [881, 0]
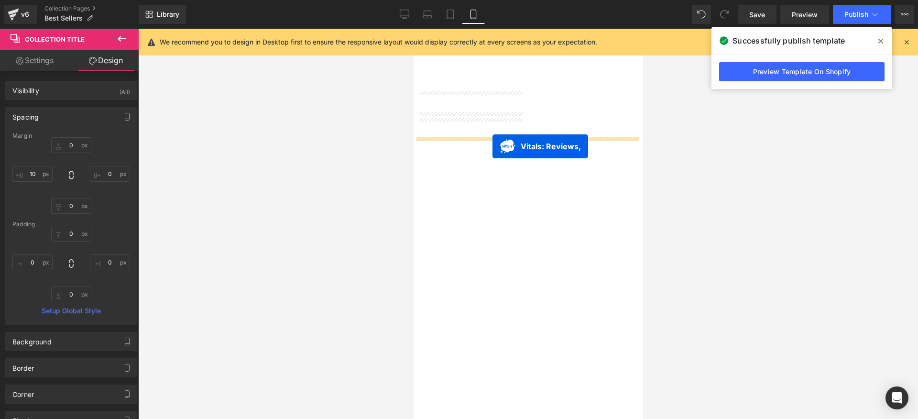
drag, startPoint x: 521, startPoint y: 105, endPoint x: 492, endPoint y: 146, distance: 50.5
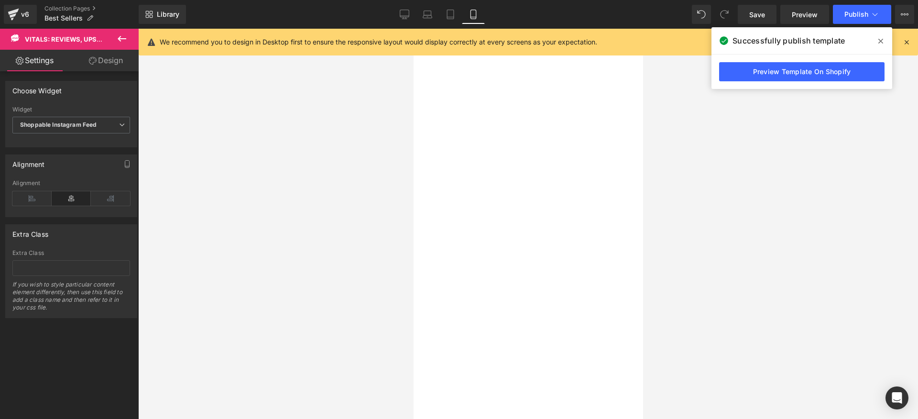
scroll to position [0, 0]
click at [120, 38] on icon at bounding box center [122, 39] width 9 height 6
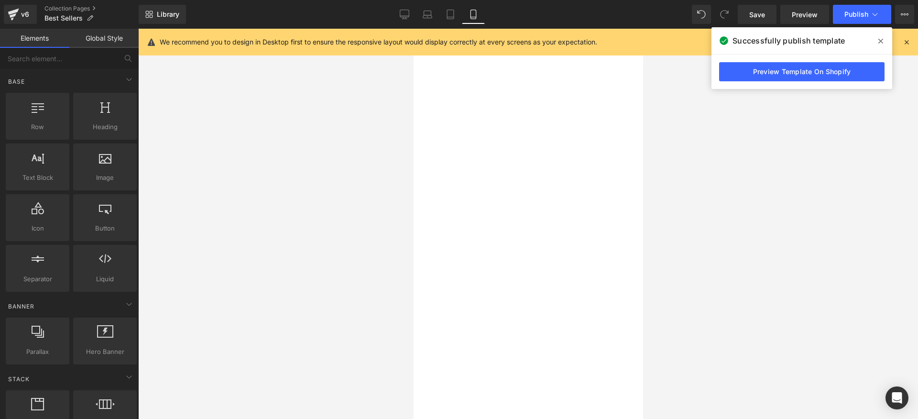
click at [413, 29] on span "Product List" at bounding box center [413, 29] width 0 height 0
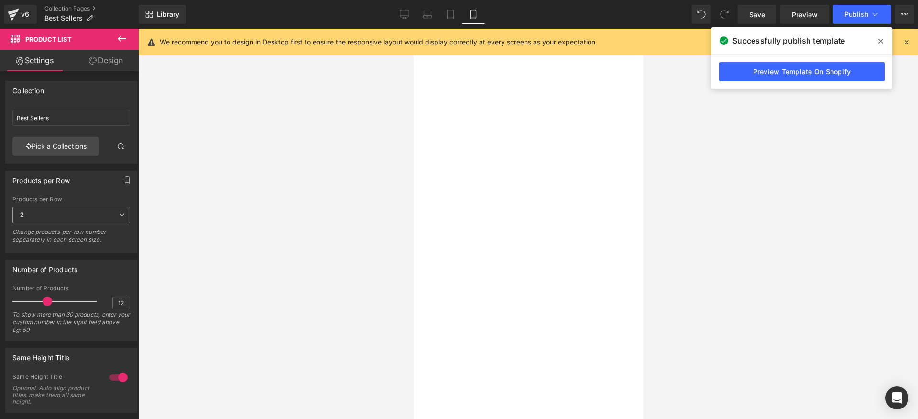
click at [65, 210] on span "2" at bounding box center [71, 215] width 118 height 17
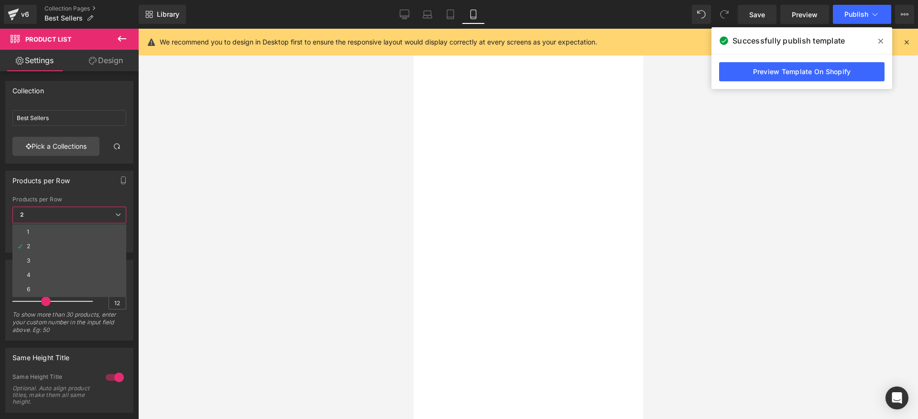
click at [65, 210] on span "2" at bounding box center [69, 215] width 114 height 17
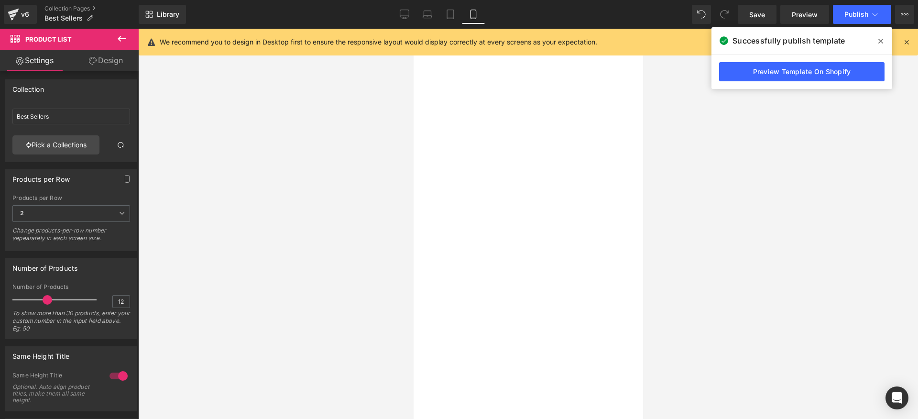
scroll to position [2, 0]
drag, startPoint x: 121, startPoint y: 304, endPoint x: 115, endPoint y: 303, distance: 6.2
click at [115, 303] on input "12" at bounding box center [121, 301] width 17 height 12
type input "6"
click at [120, 318] on div "To show more than 30 products, enter your custom number in the input field abov…" at bounding box center [71, 323] width 118 height 29
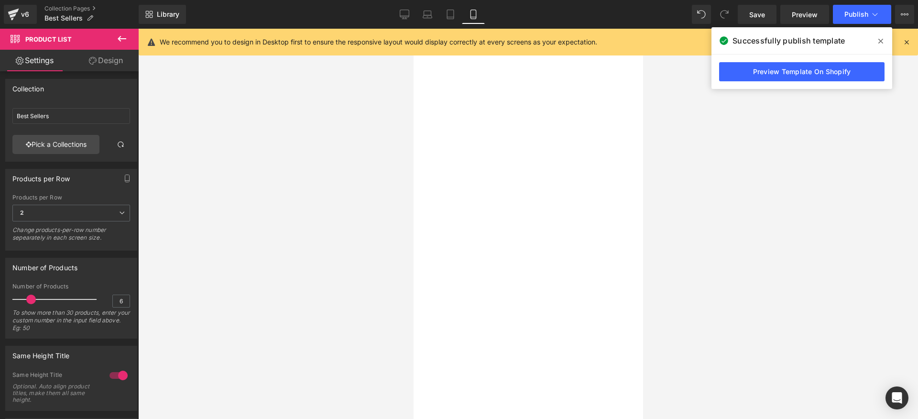
scroll to position [165, 0]
click at [864, 17] on span "Publish" at bounding box center [856, 15] width 24 height 8
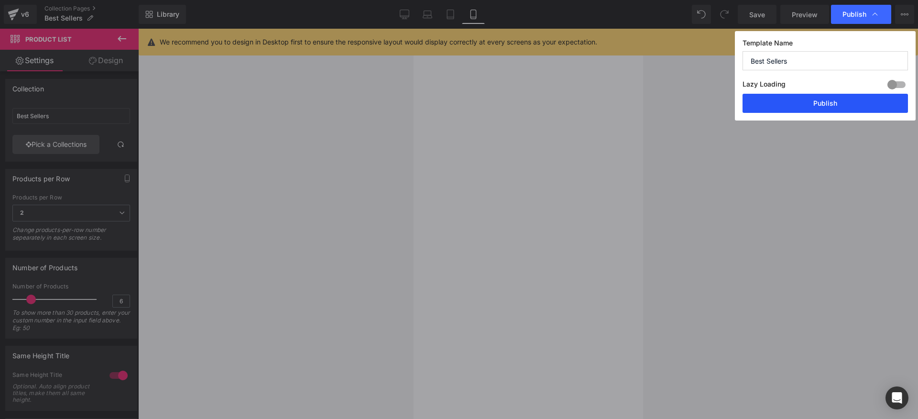
click at [828, 105] on button "Publish" at bounding box center [824, 103] width 165 height 19
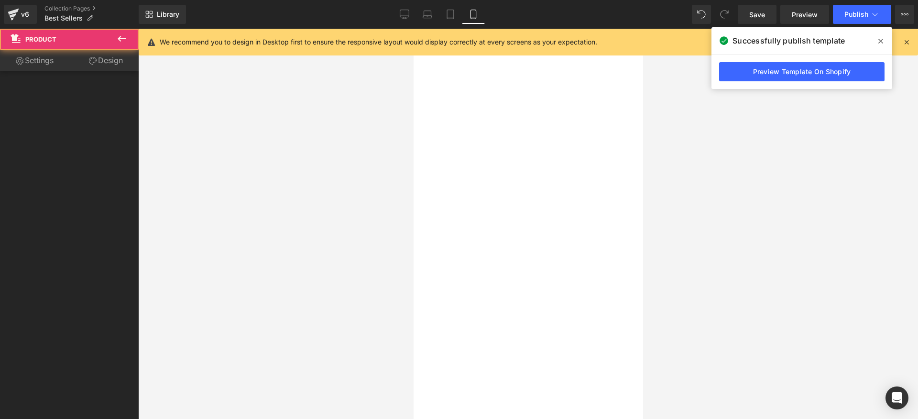
click at [413, 29] on div "(P) Image Ankh Necklace (P) Title $50.00 $14.99 (P) Price" at bounding box center [413, 29] width 0 height 0
click at [413, 29] on div "$0 $255.00" at bounding box center [413, 29] width 0 height 0
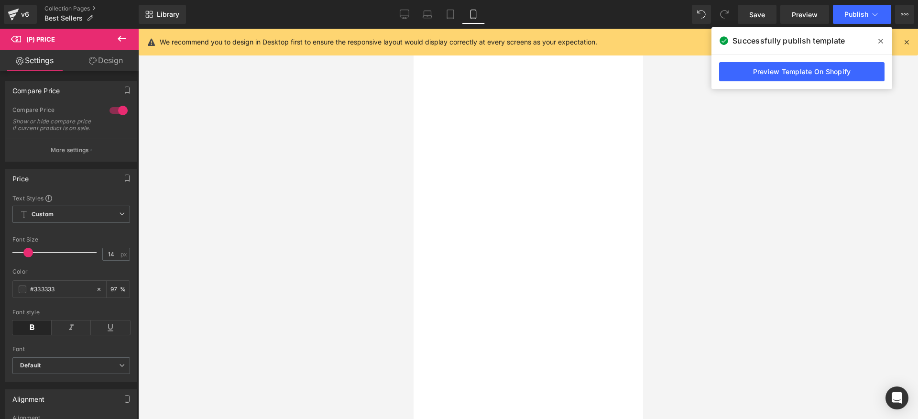
click at [413, 29] on div "(P) Image [GEOGRAPHIC_DATA] (P) Title $0 $89.00" at bounding box center [413, 29] width 0 height 0
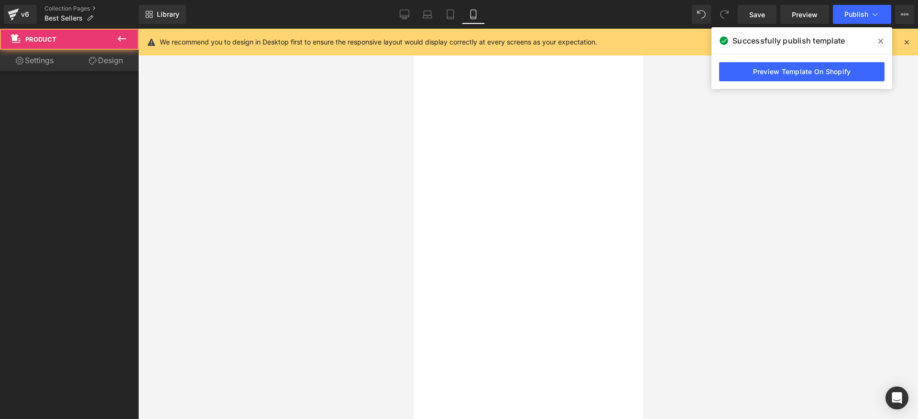
click at [413, 29] on div "Vitals - Shoppable Instagram Feed Vitals: Reviews, Upsells & 40+" at bounding box center [413, 29] width 0 height 0
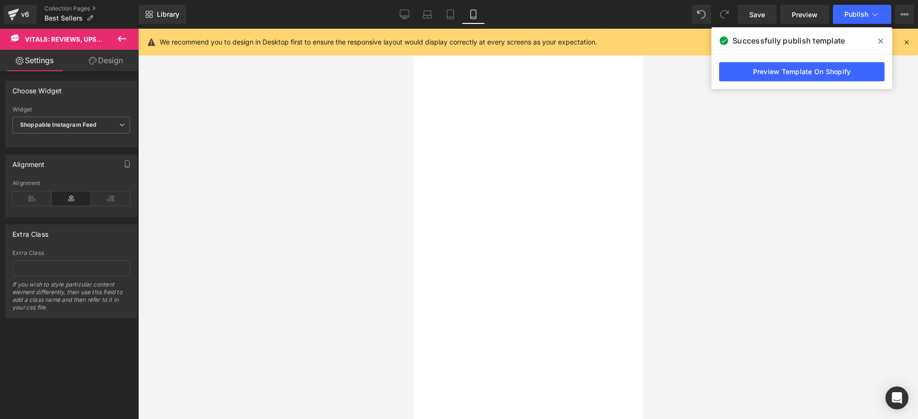
click at [100, 70] on link "Design" at bounding box center [105, 61] width 69 height 22
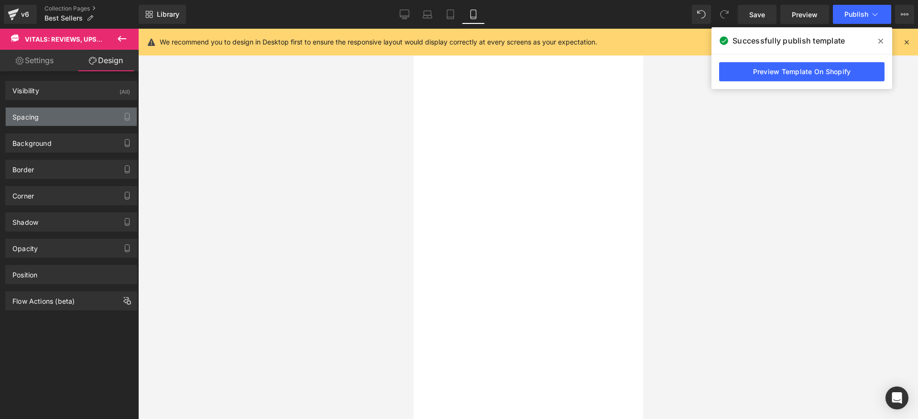
click at [65, 114] on div "Spacing" at bounding box center [71, 117] width 131 height 18
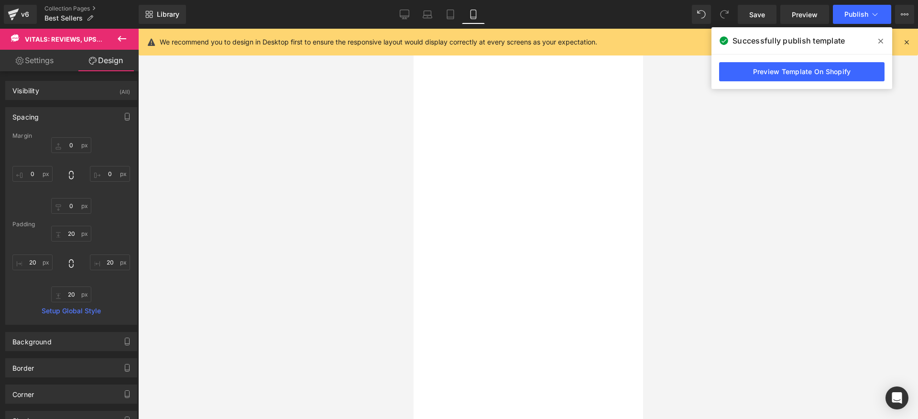
click at [76, 137] on div "Margin" at bounding box center [71, 135] width 118 height 7
click at [79, 152] on input "0" at bounding box center [71, 145] width 40 height 16
type input "-12"
click at [856, 19] on button "Publish" at bounding box center [862, 14] width 58 height 19
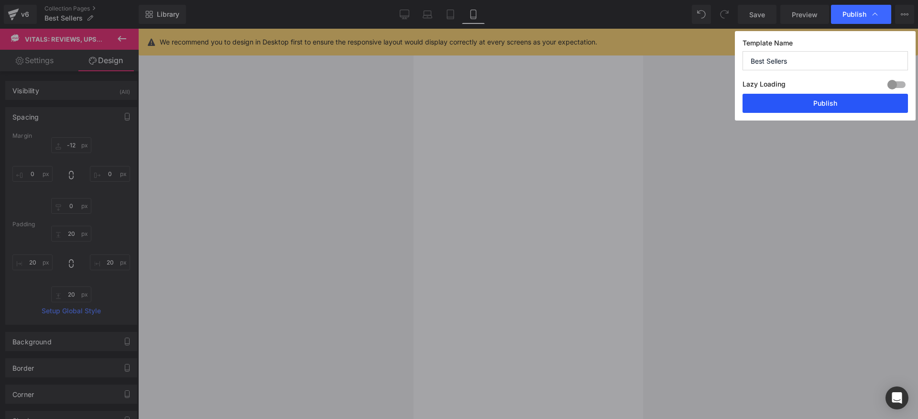
click at [839, 105] on button "Publish" at bounding box center [824, 103] width 165 height 19
